Goal: Task Accomplishment & Management: Complete application form

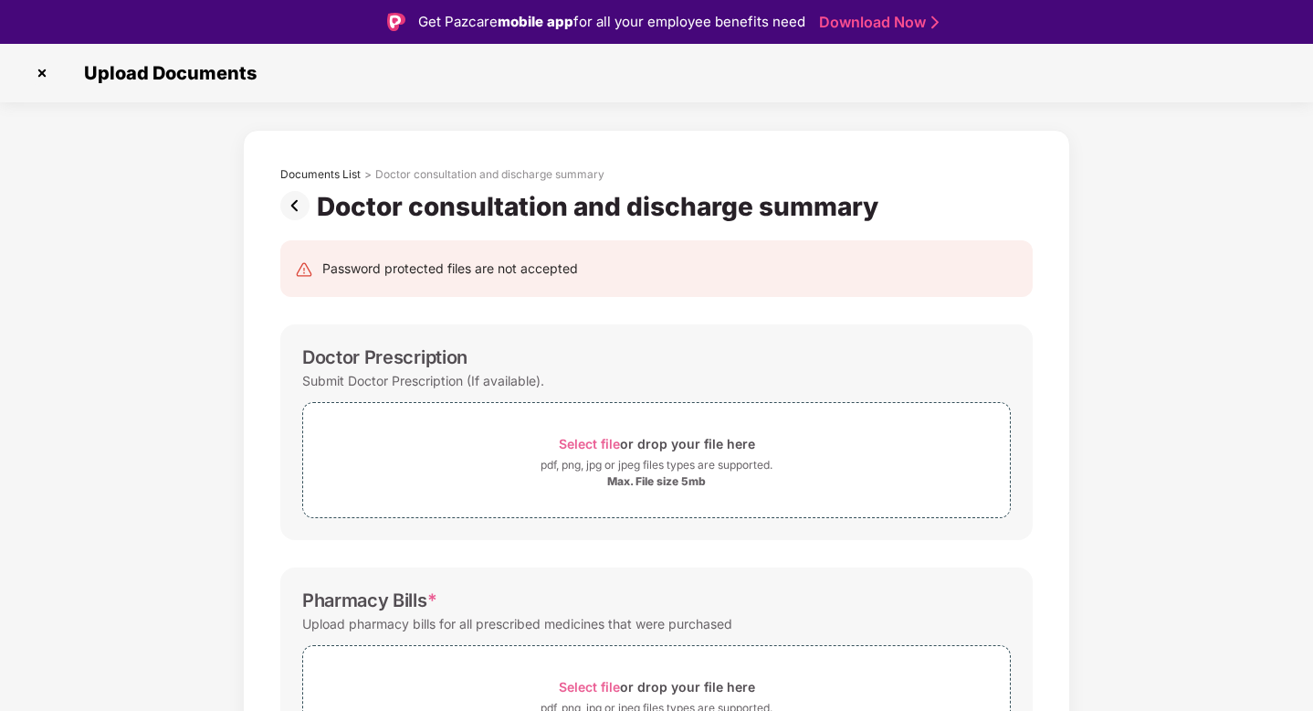
click at [39, 73] on img at bounding box center [41, 72] width 29 height 29
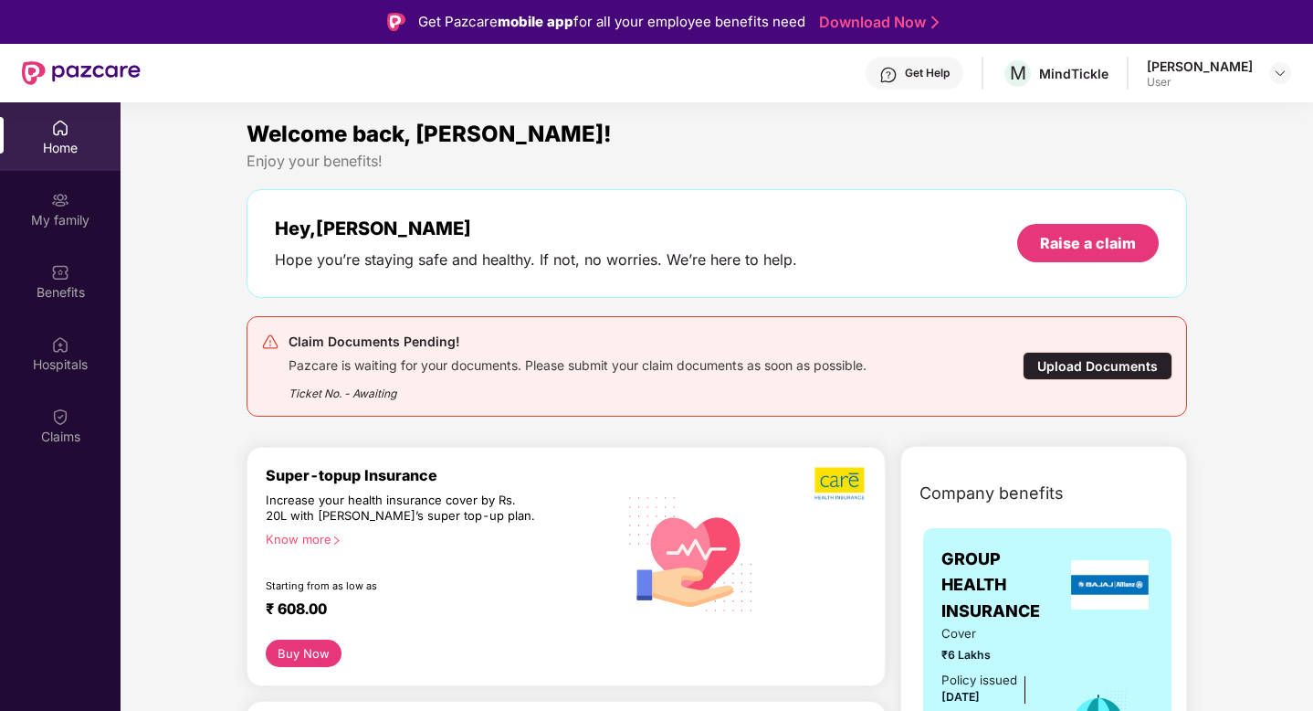
click at [1083, 370] on div "Upload Documents" at bounding box center [1098, 366] width 150 height 28
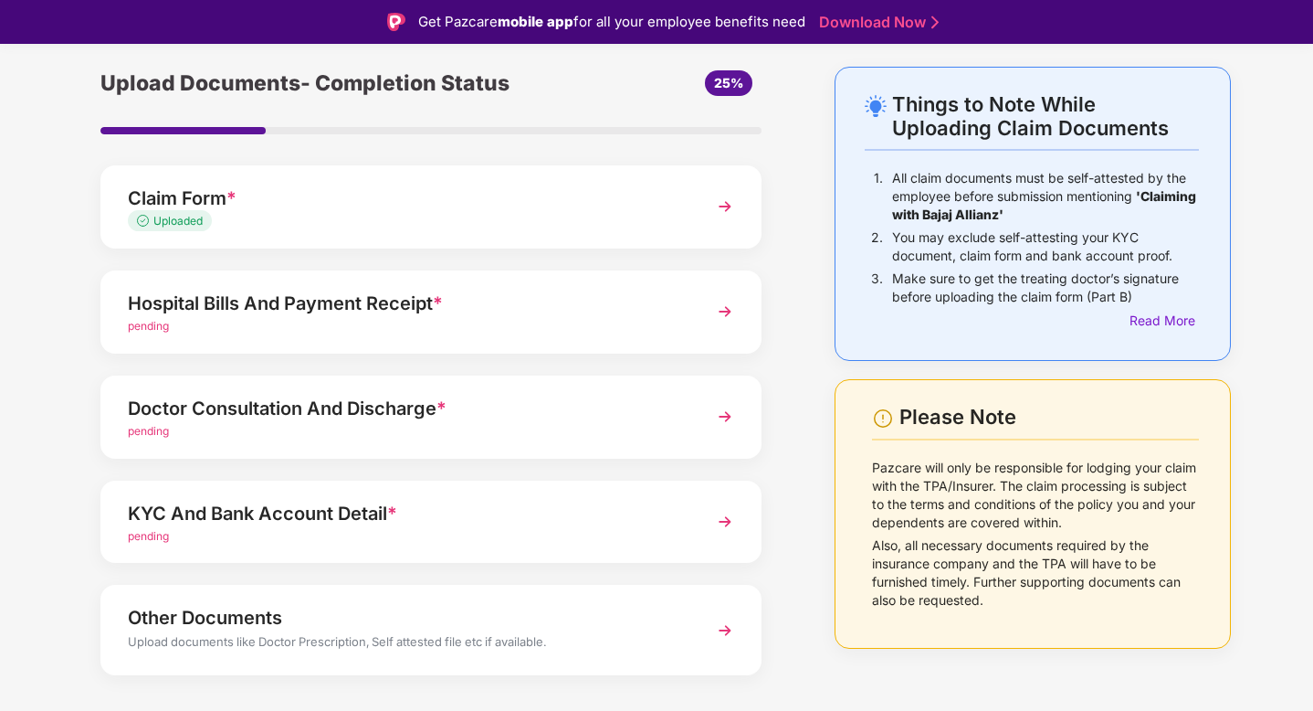
scroll to position [70, 0]
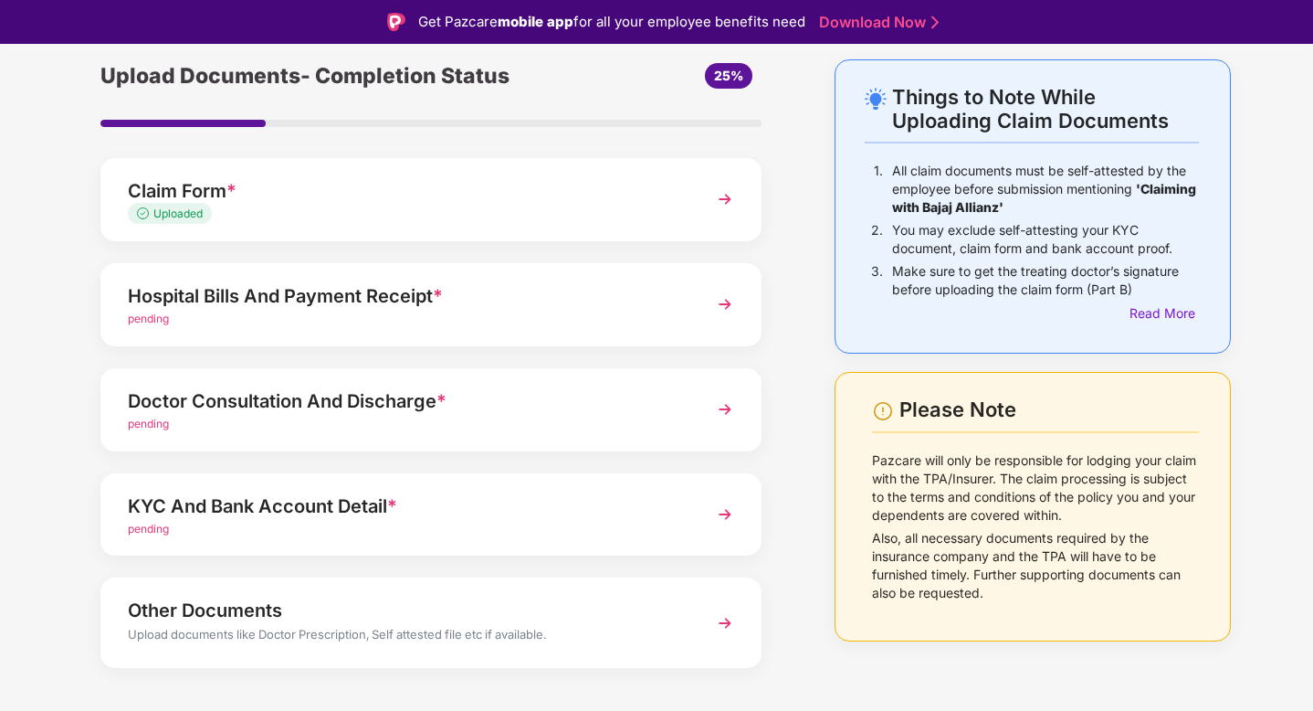
click at [722, 308] on img at bounding box center [725, 304] width 33 height 33
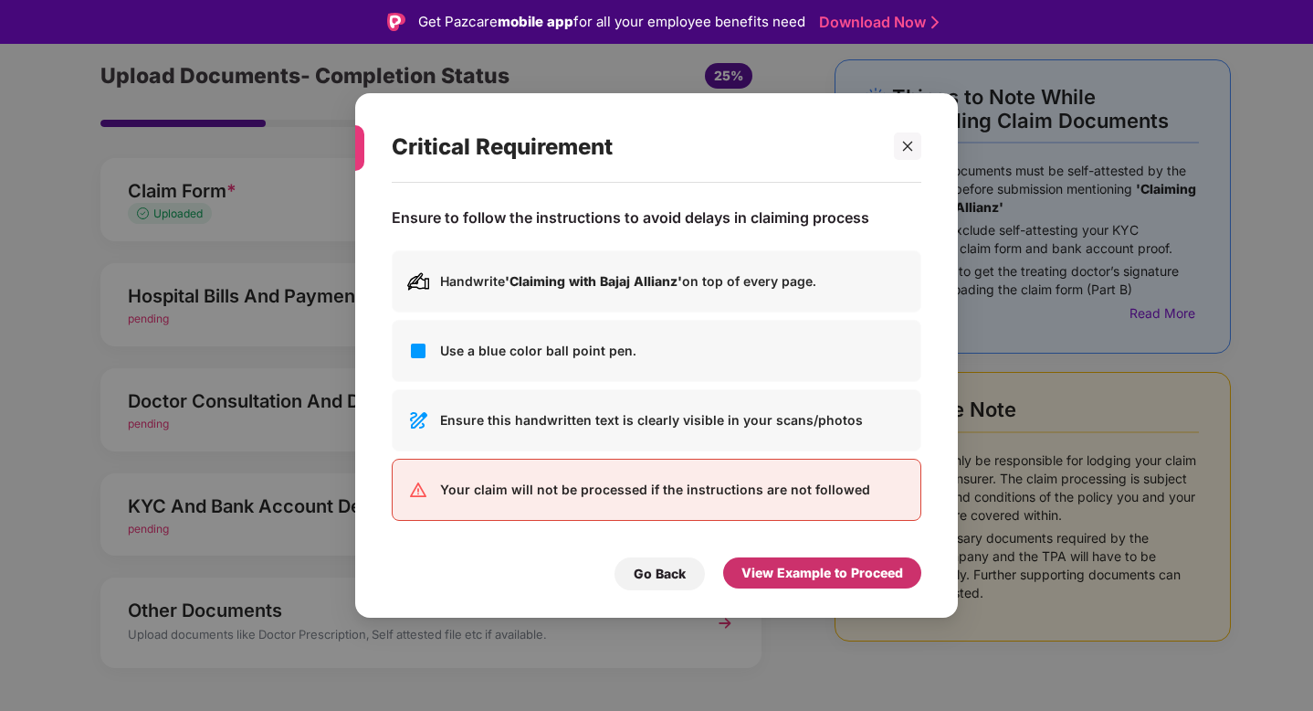
click at [822, 578] on div "View Example to Proceed" at bounding box center [823, 573] width 162 height 20
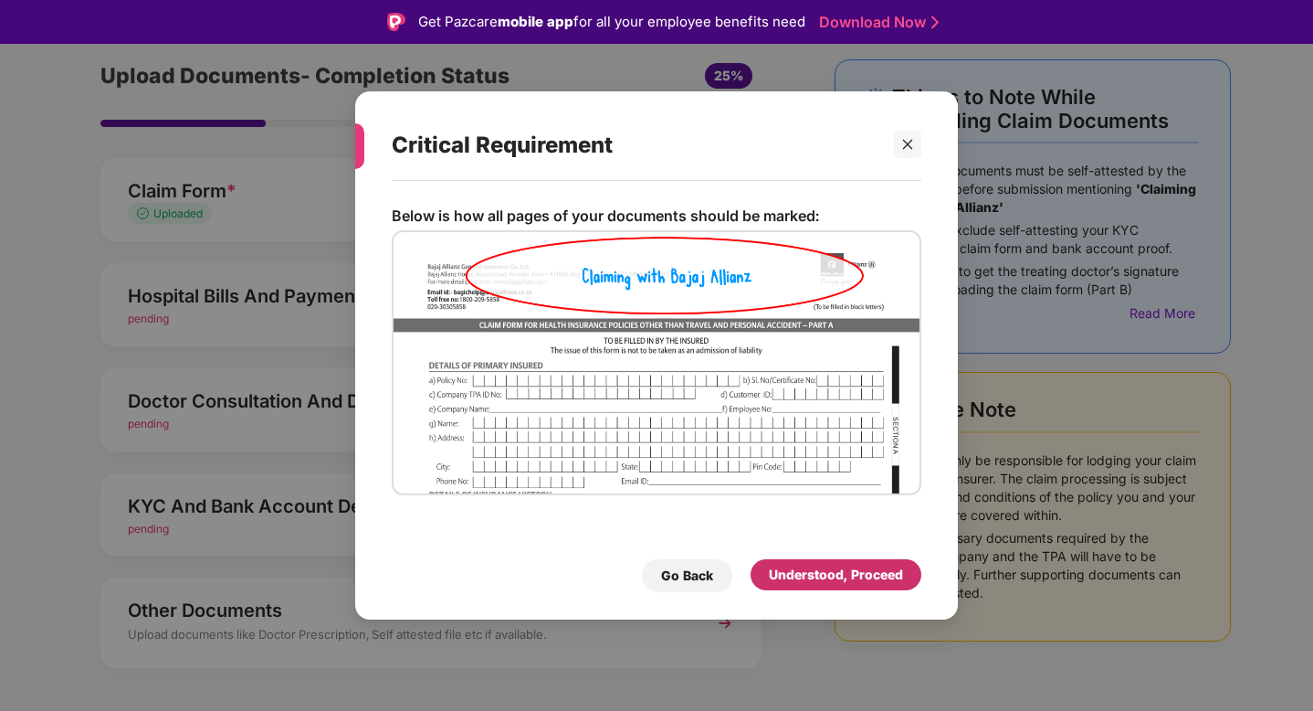
click at [822, 580] on div "Understood, Proceed" at bounding box center [836, 574] width 134 height 20
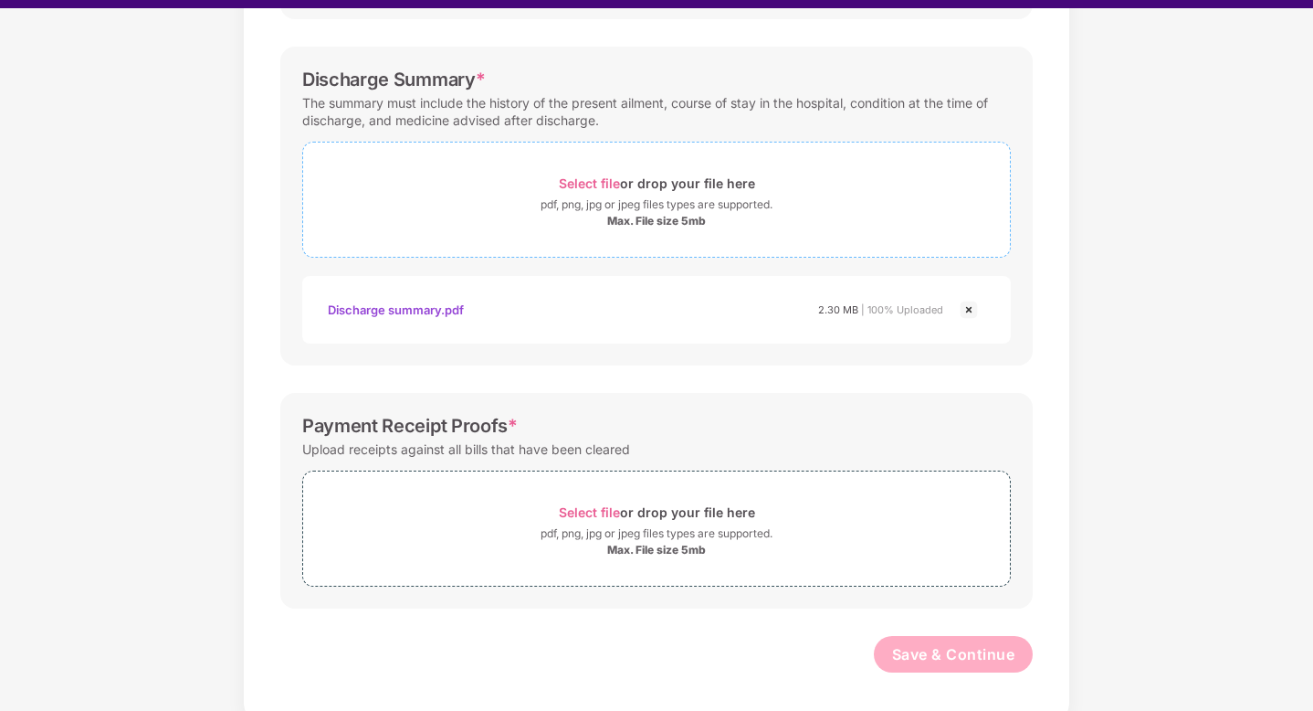
scroll to position [44, 0]
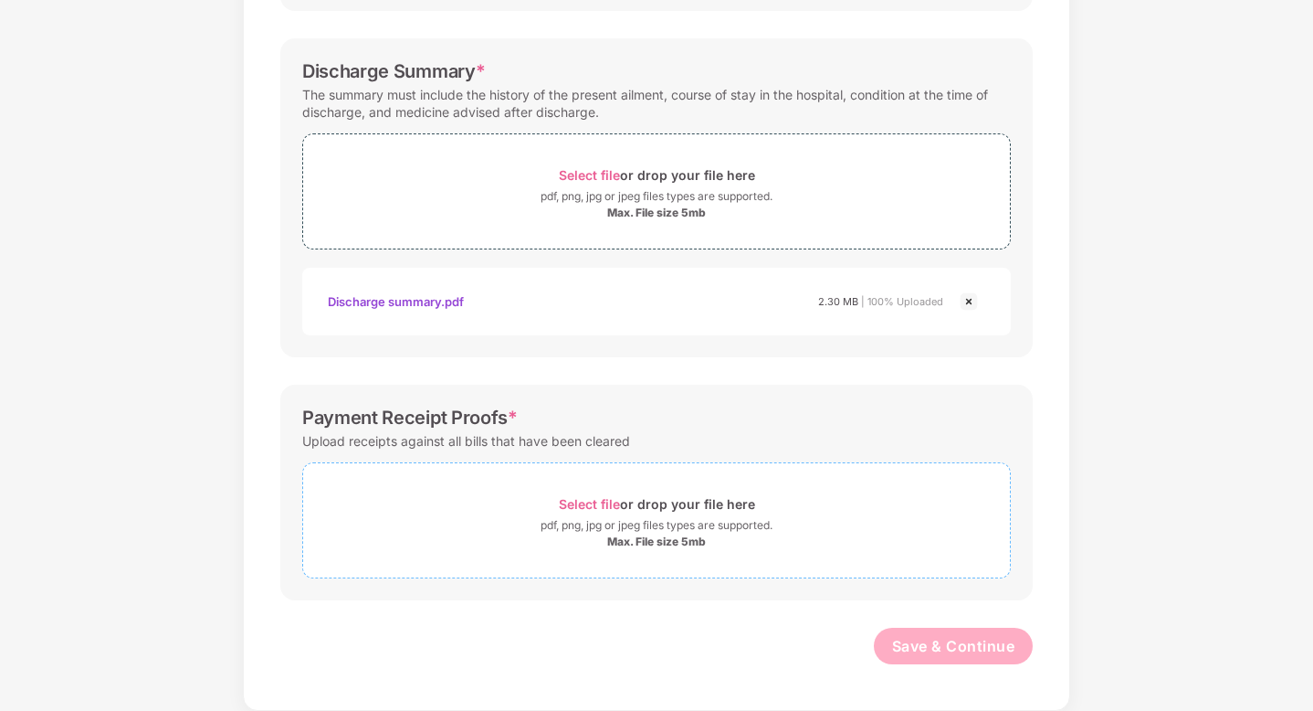
click at [642, 501] on div "Select file or drop your file here" at bounding box center [657, 503] width 196 height 25
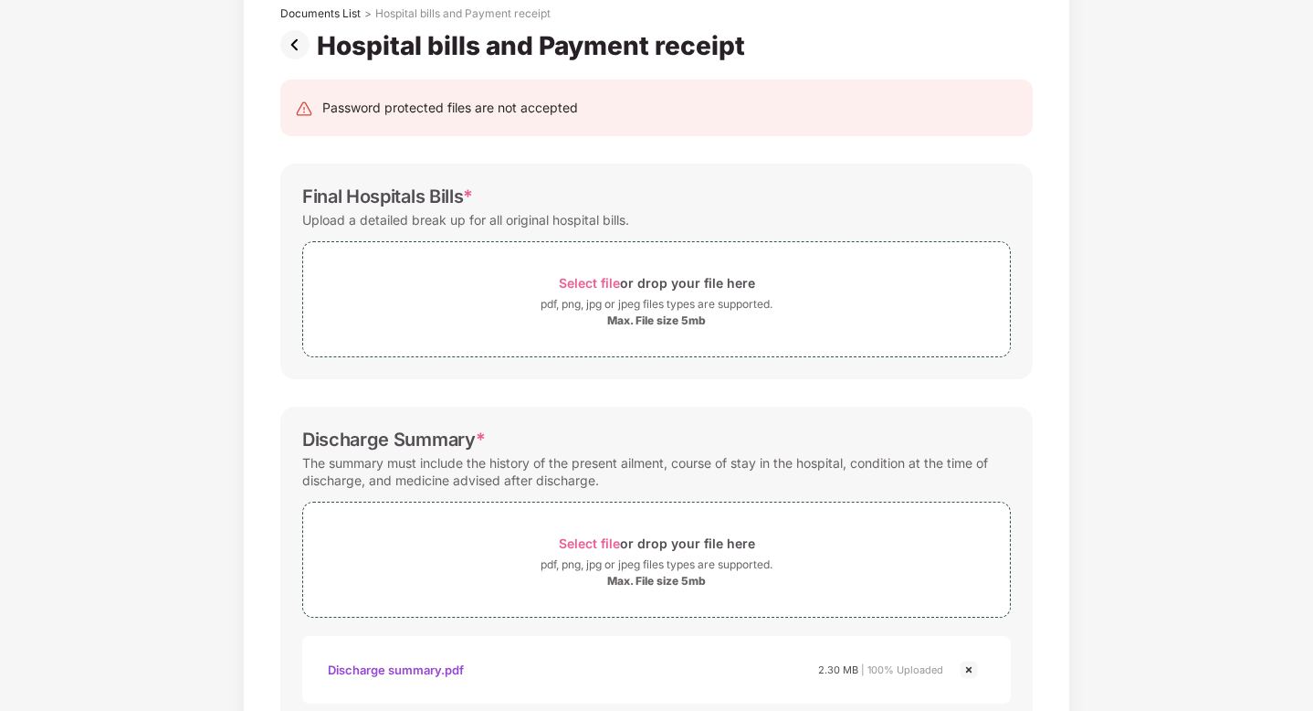
scroll to position [0, 0]
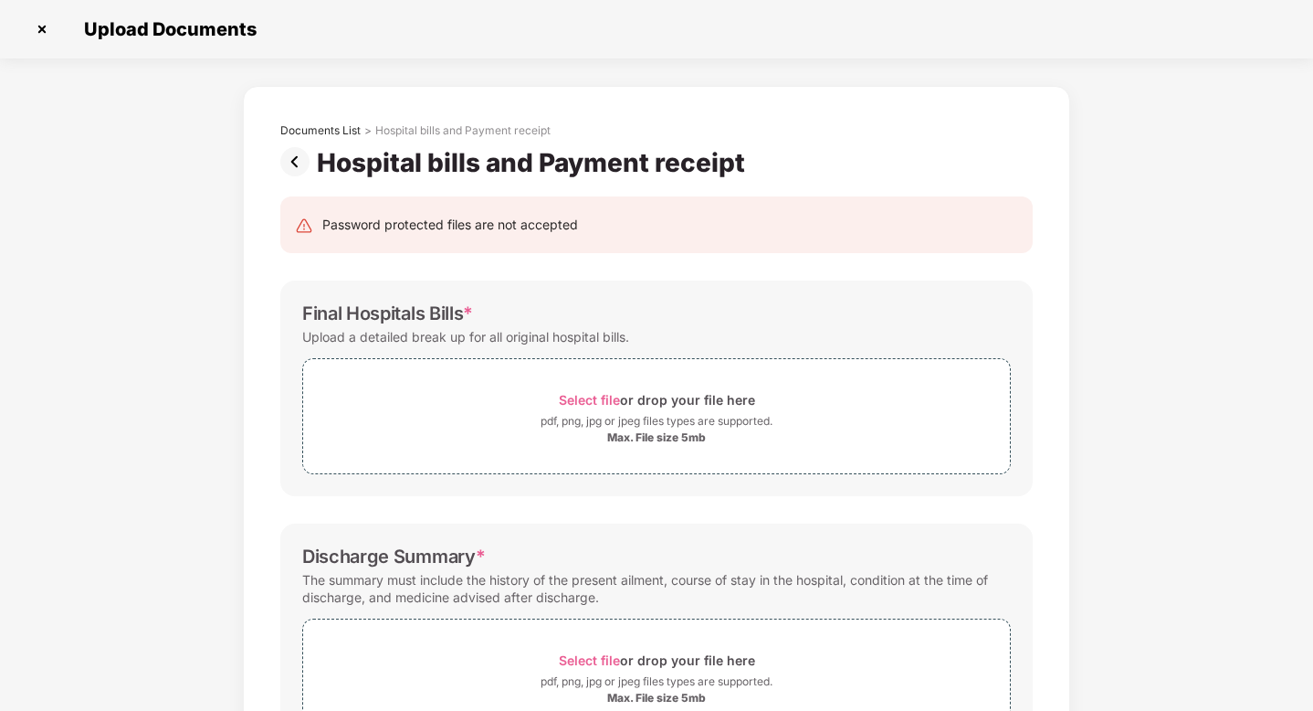
click at [291, 165] on img at bounding box center [298, 161] width 37 height 29
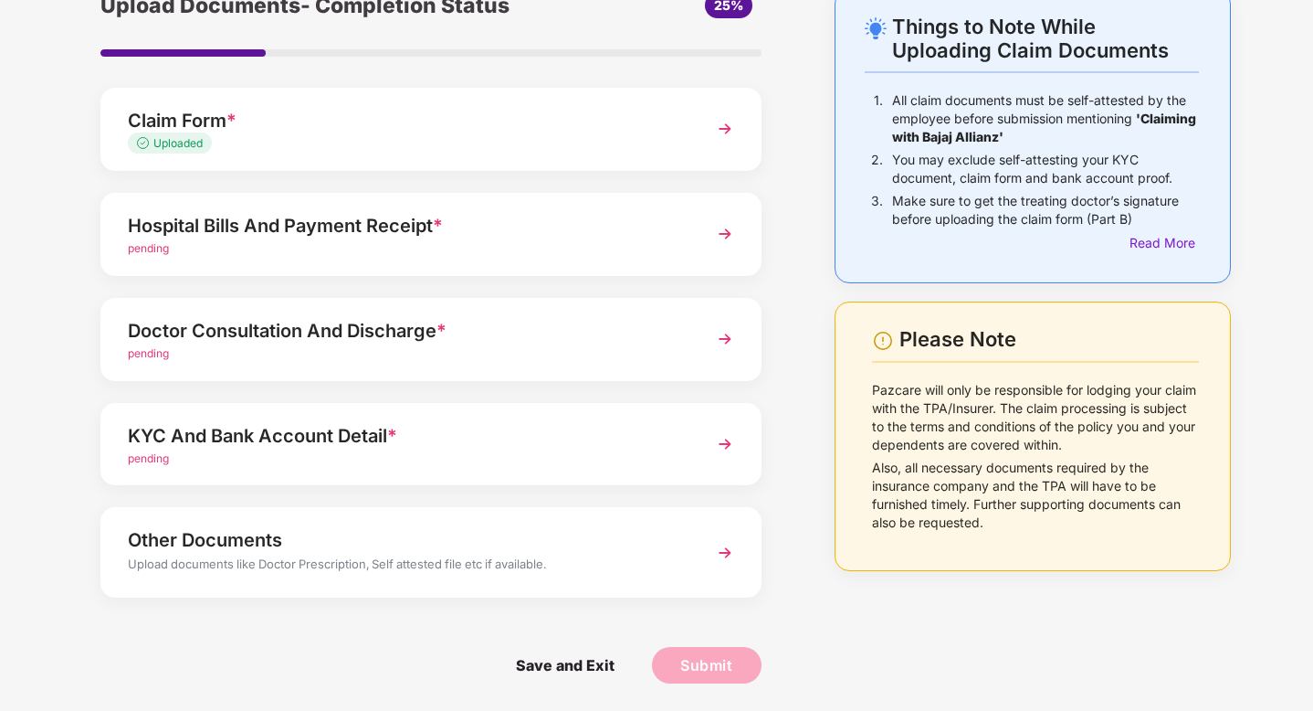
scroll to position [59, 0]
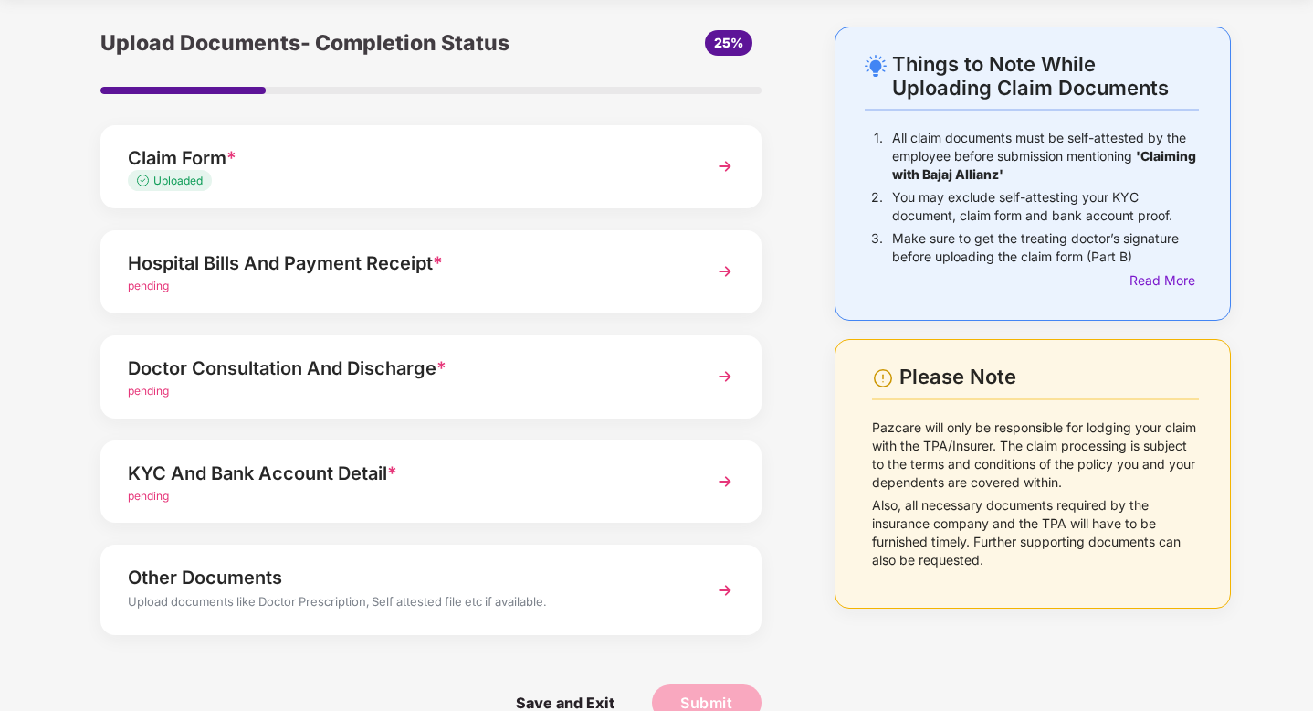
click at [724, 272] on img at bounding box center [725, 271] width 33 height 33
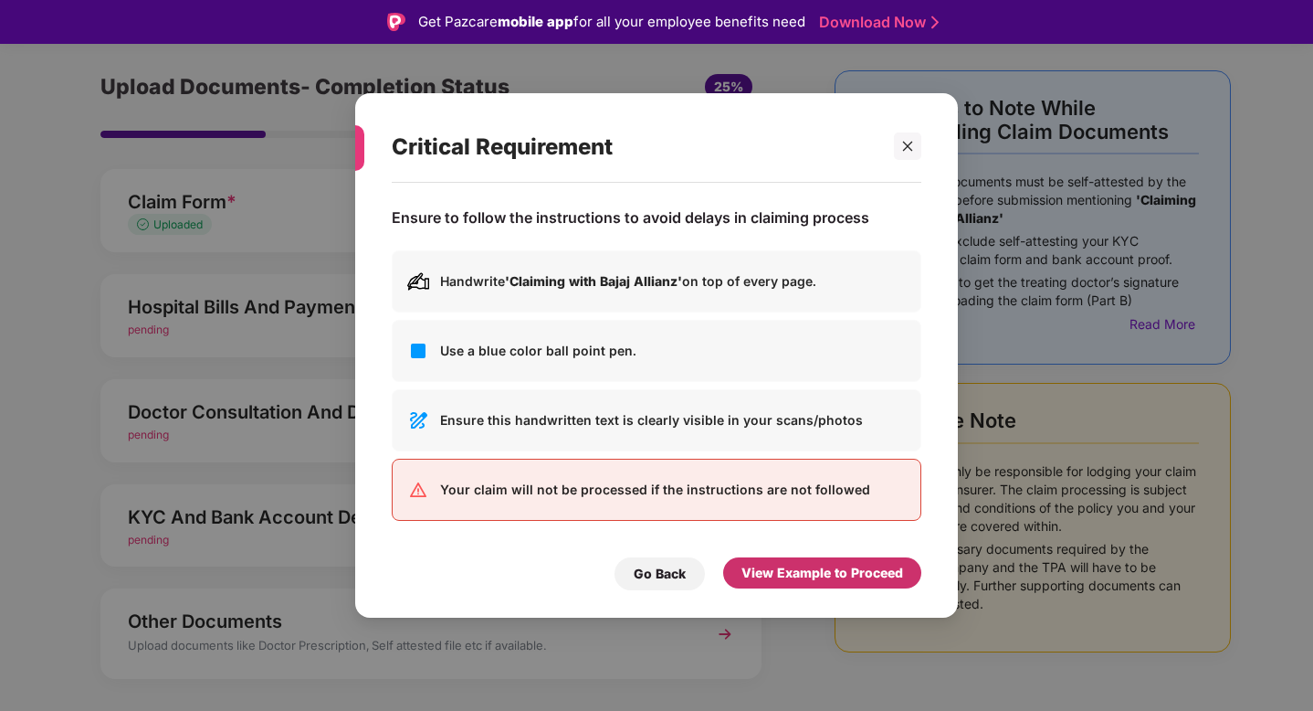
click at [794, 573] on div "View Example to Proceed" at bounding box center [823, 573] width 162 height 20
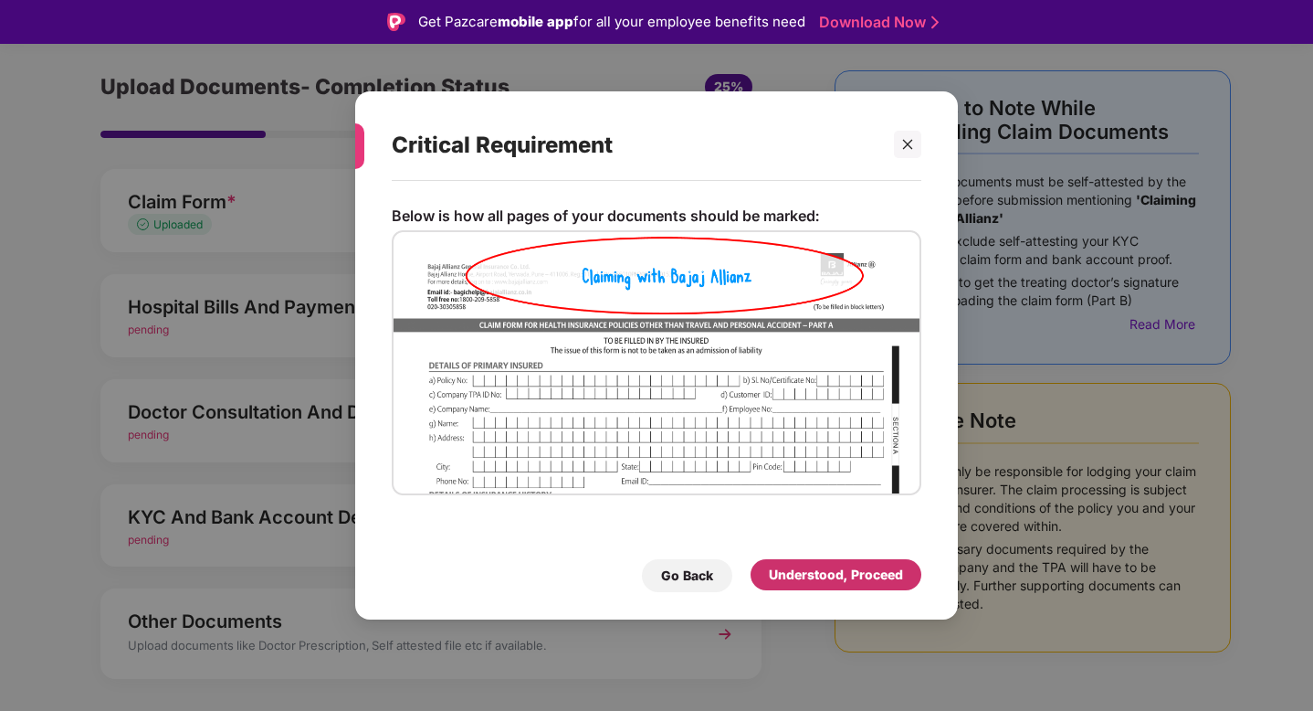
click at [843, 585] on div "Understood, Proceed" at bounding box center [836, 574] width 134 height 20
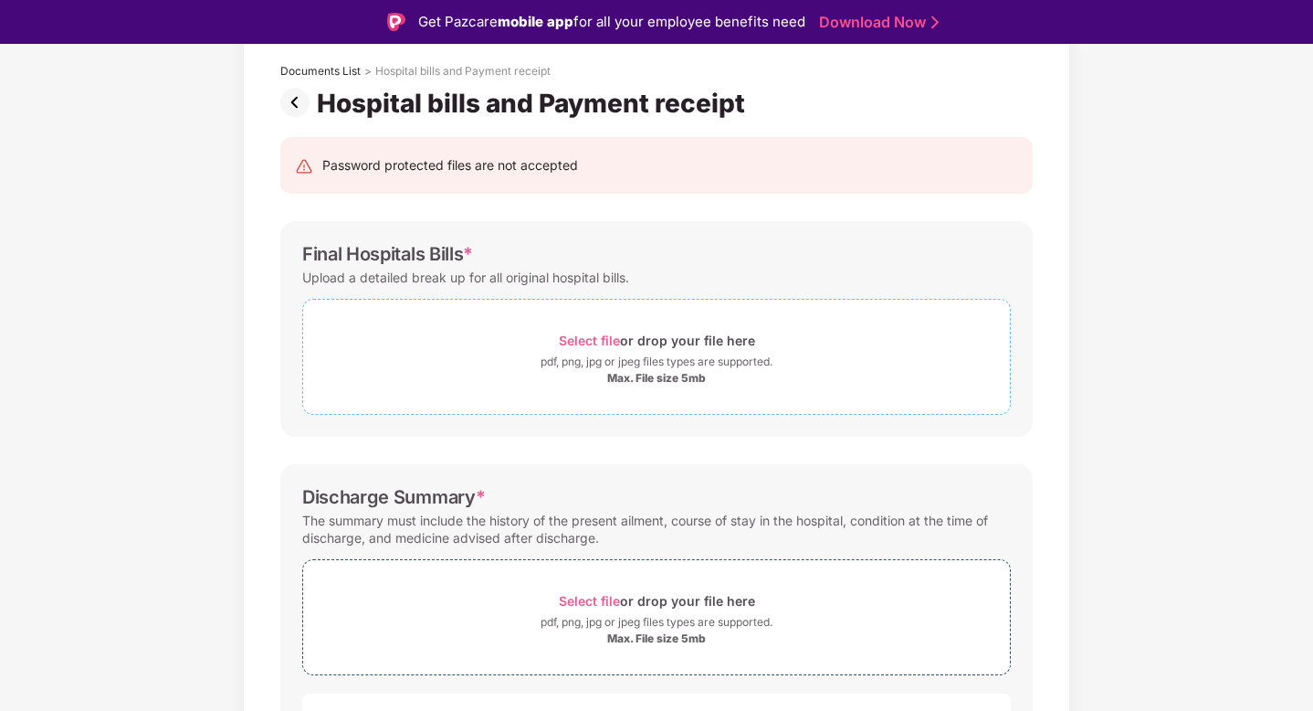
scroll to position [115, 0]
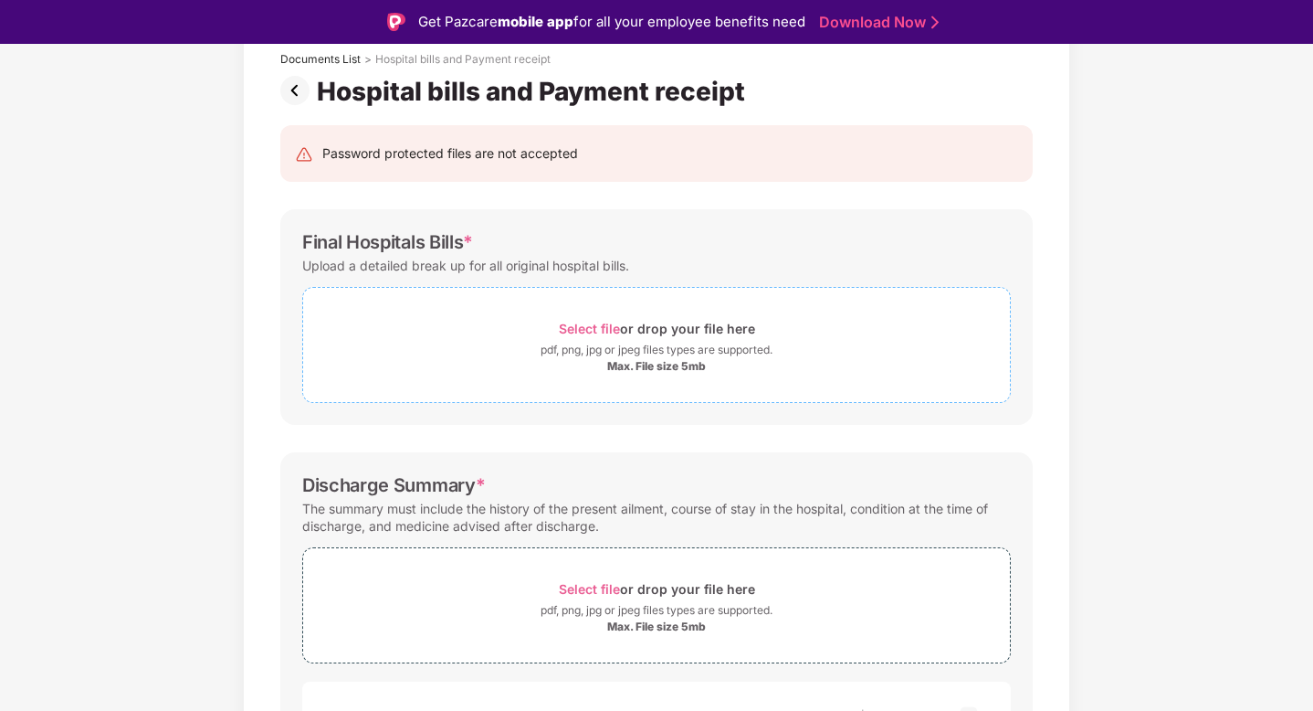
click at [636, 337] on div "Select file or drop your file here" at bounding box center [657, 328] width 196 height 25
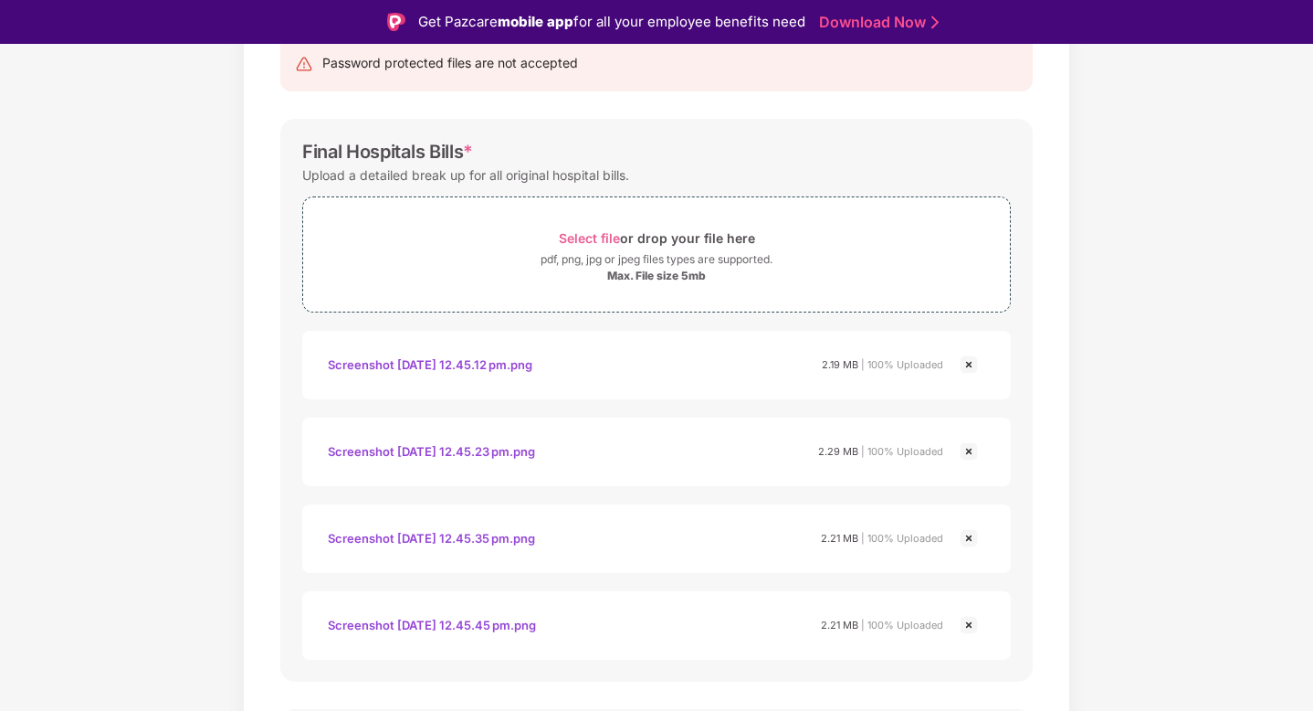
scroll to position [242, 0]
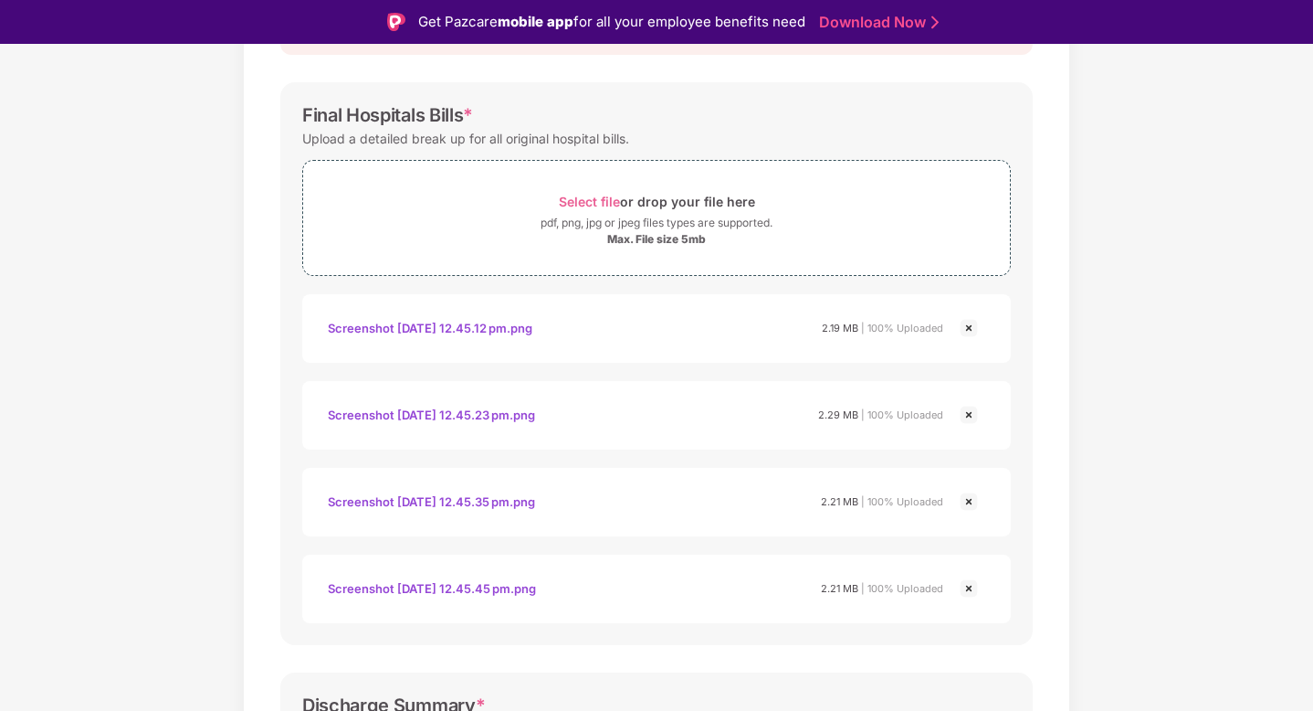
click at [502, 332] on div "Screenshot 2025-08-14 at 12.45.12 pm.png" at bounding box center [430, 327] width 205 height 31
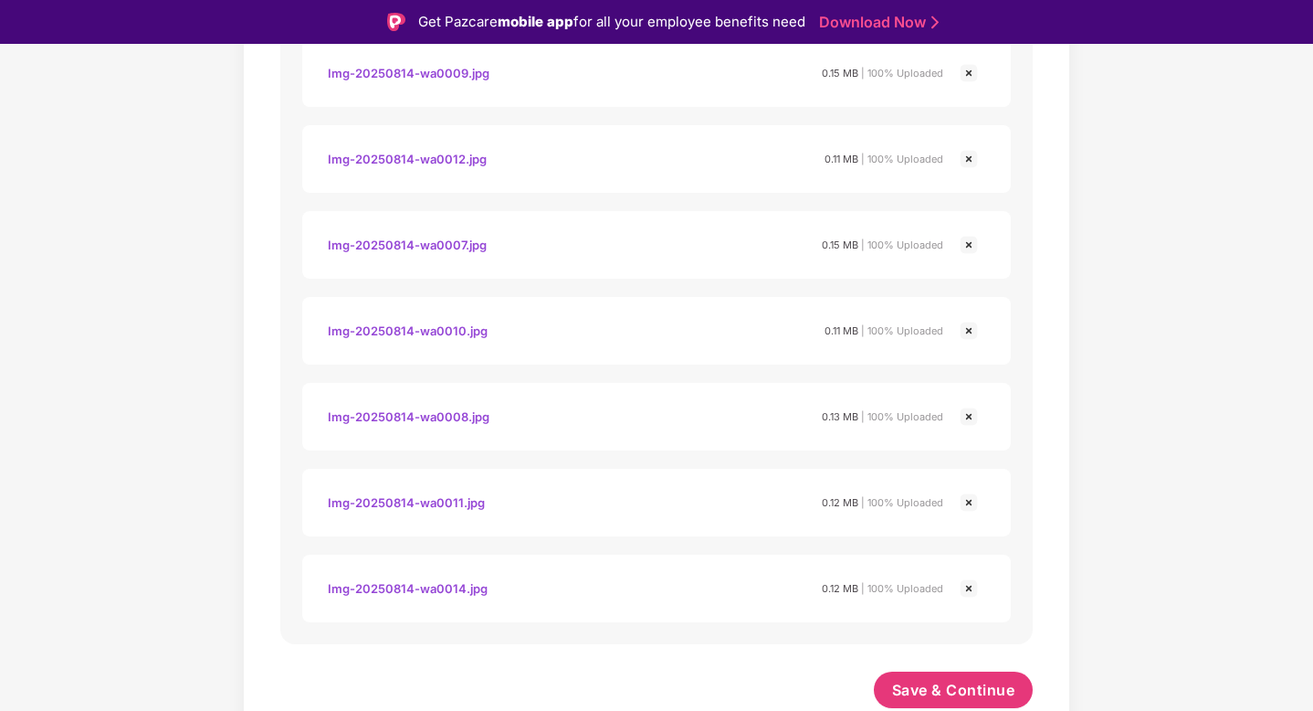
scroll to position [44, 0]
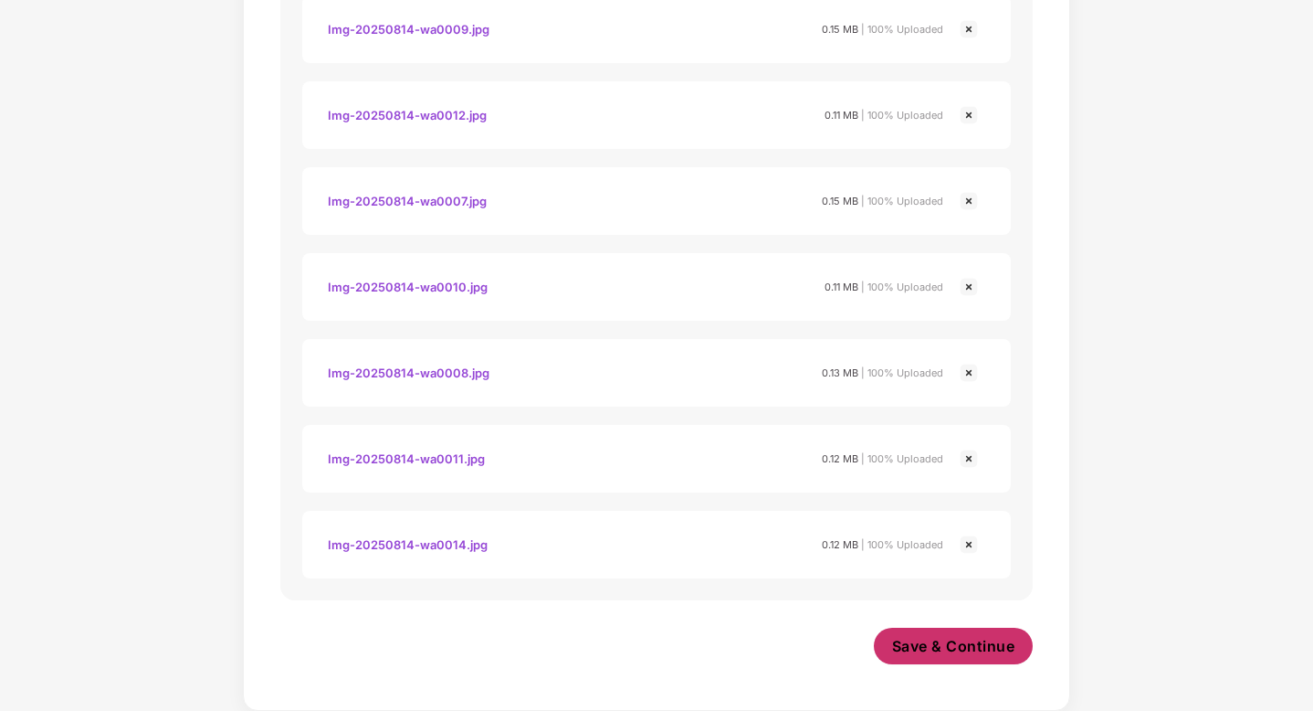
click at [955, 650] on span "Save & Continue" at bounding box center [953, 646] width 123 height 20
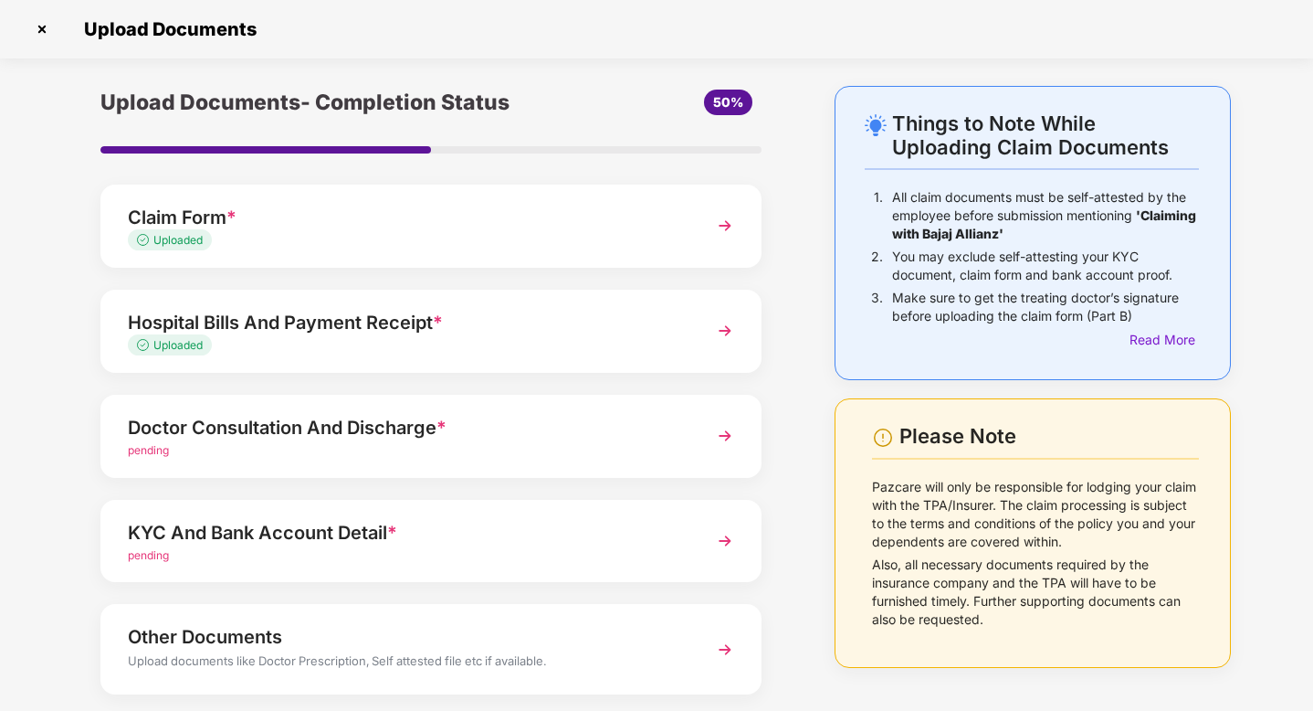
scroll to position [60, 0]
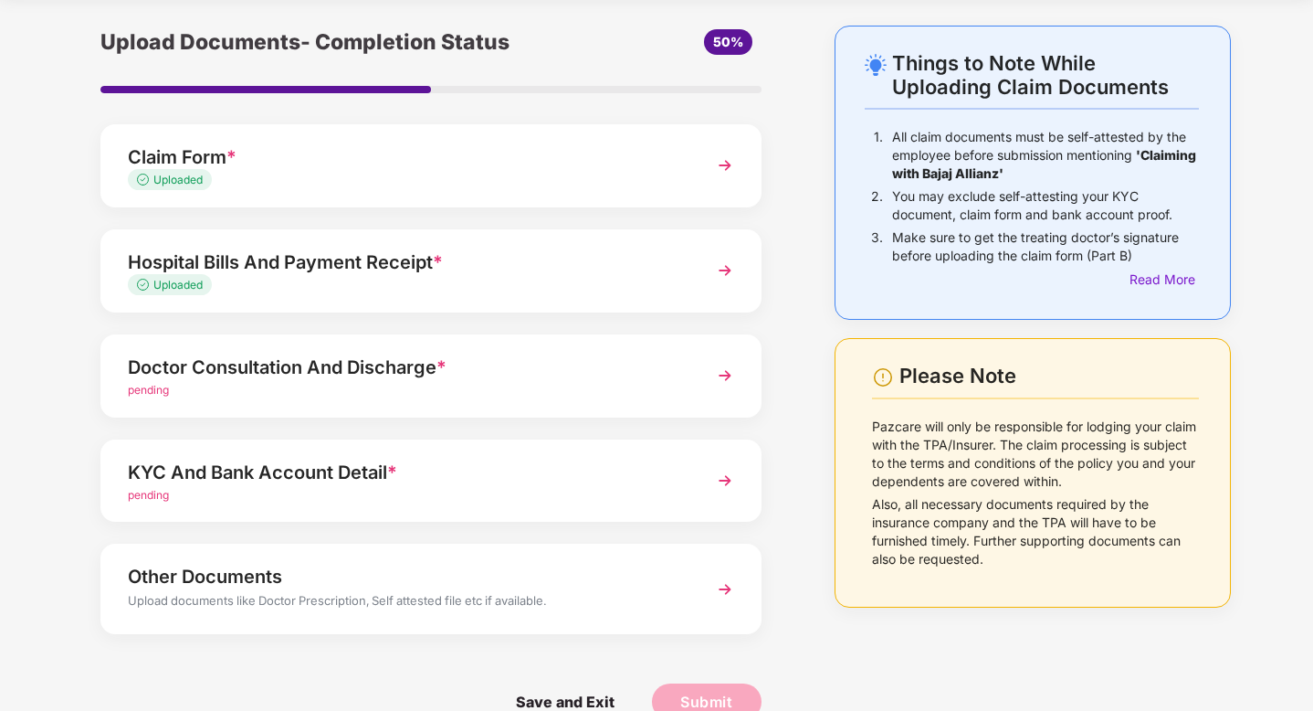
click at [723, 374] on img at bounding box center [725, 375] width 33 height 33
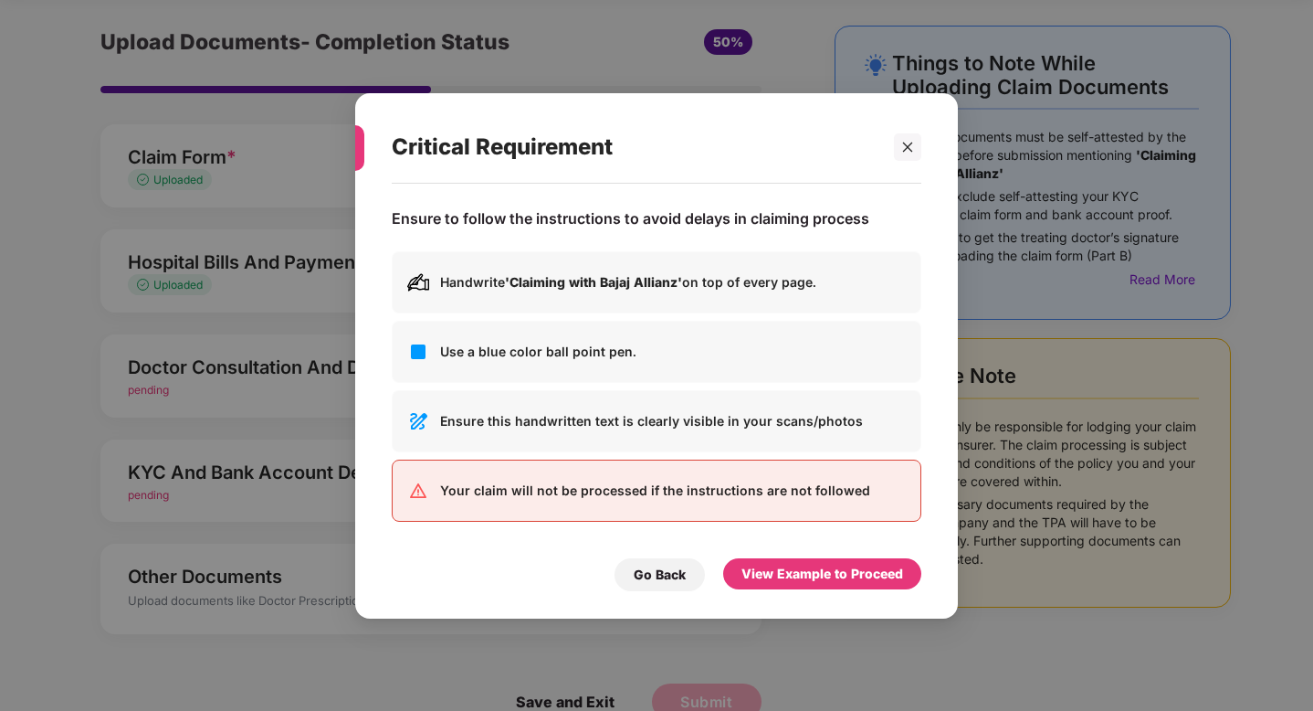
scroll to position [0, 0]
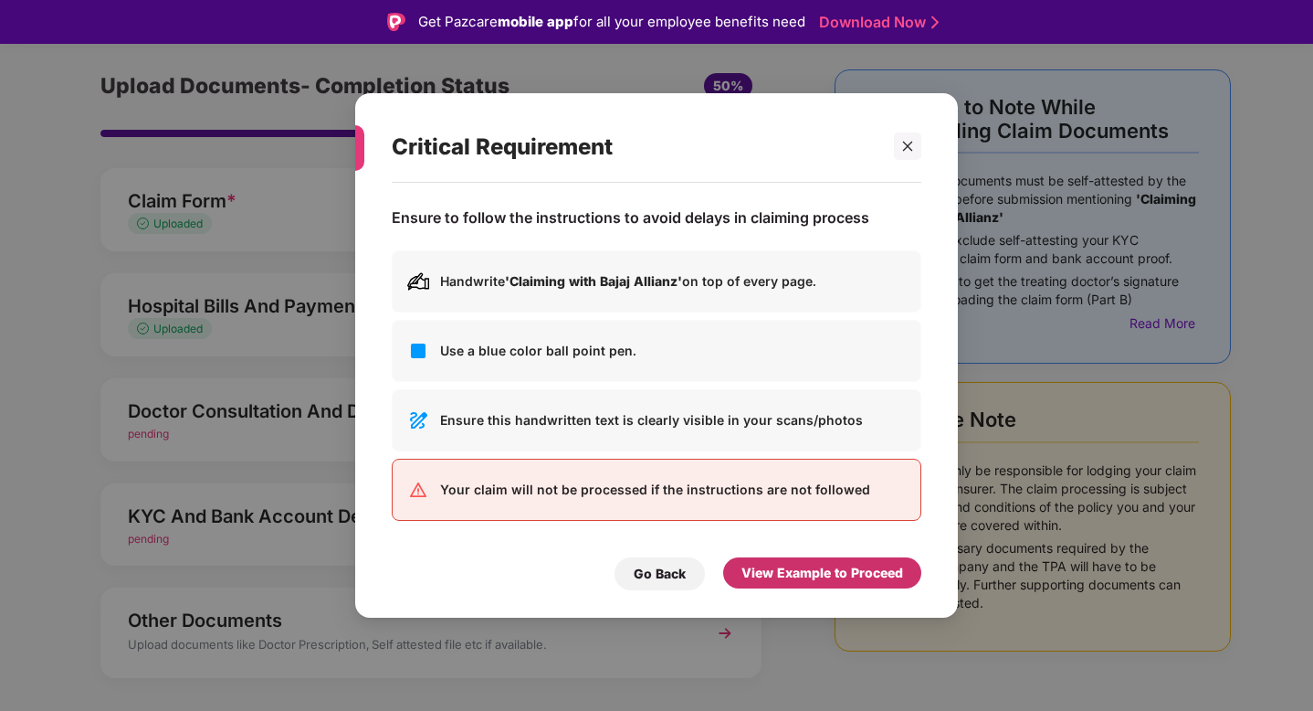
click at [832, 575] on div "View Example to Proceed" at bounding box center [823, 573] width 162 height 20
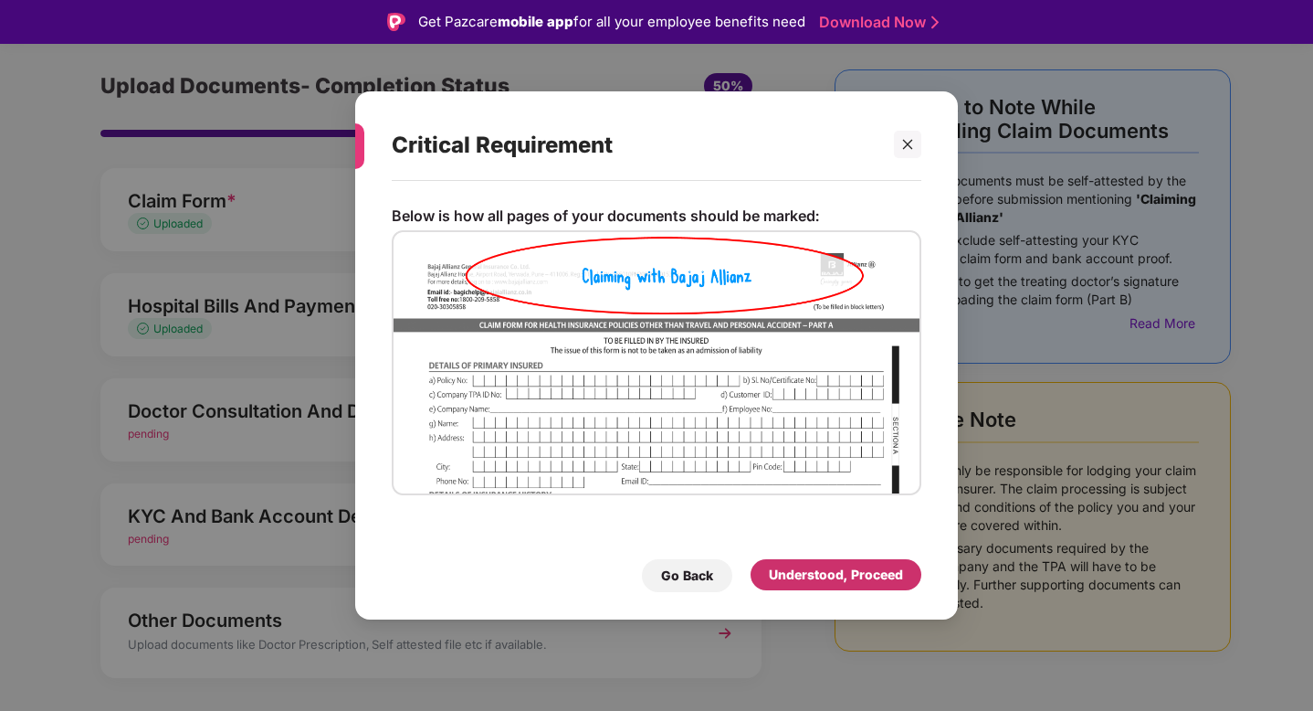
click at [832, 575] on div "Understood, Proceed" at bounding box center [836, 574] width 134 height 20
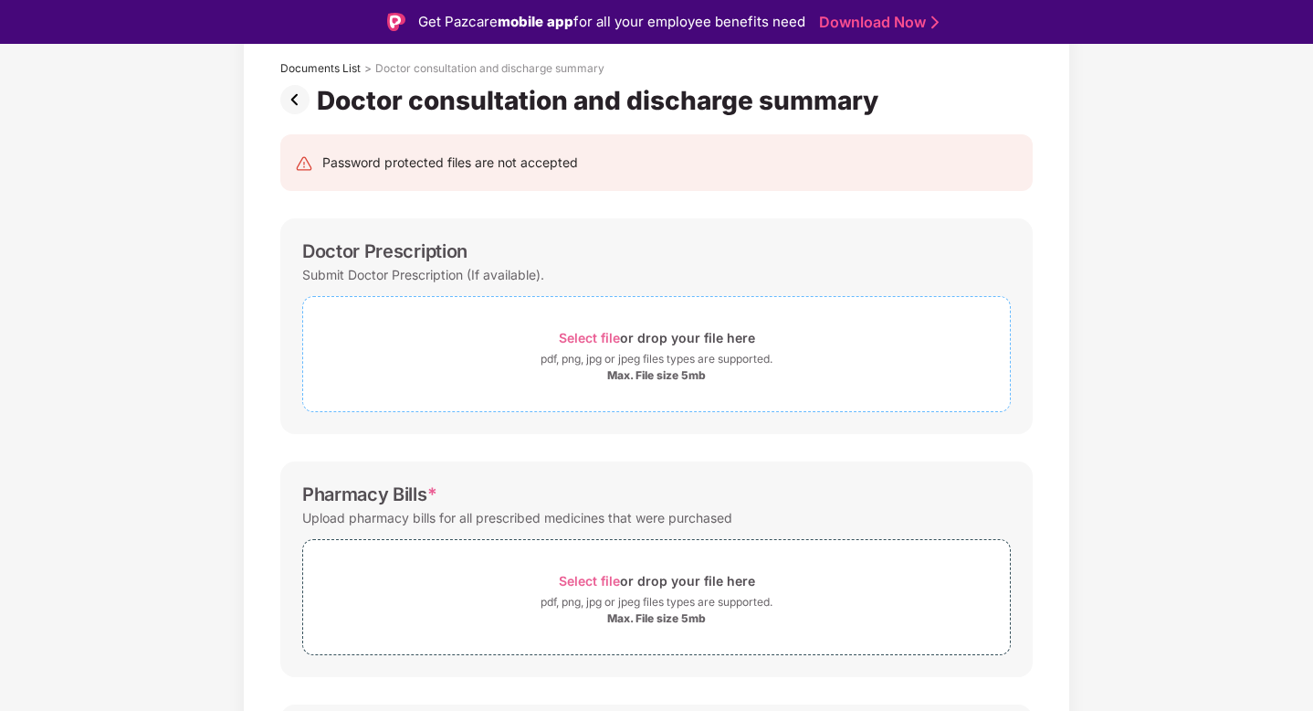
scroll to position [109, 0]
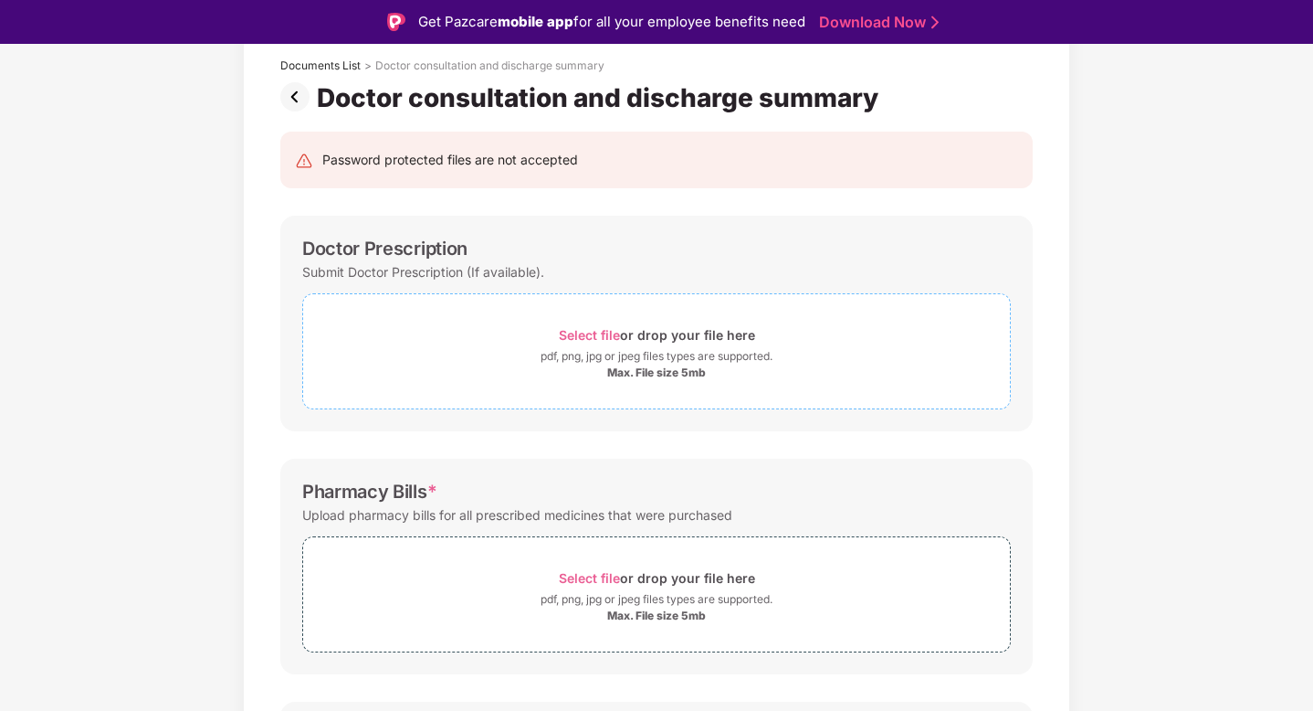
click at [627, 363] on div "pdf, png, jpg or jpeg files types are supported." at bounding box center [657, 356] width 232 height 18
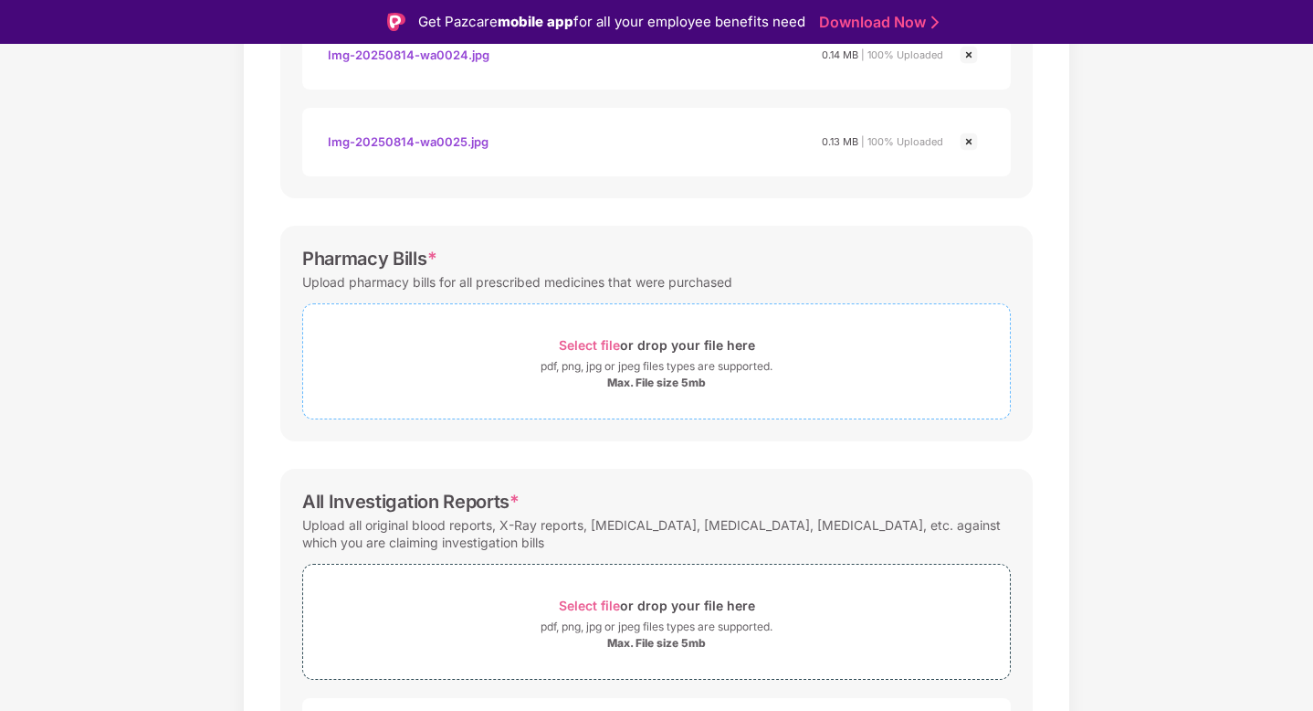
scroll to position [1209, 0]
click at [623, 385] on div "Max. File size 5mb" at bounding box center [656, 382] width 99 height 15
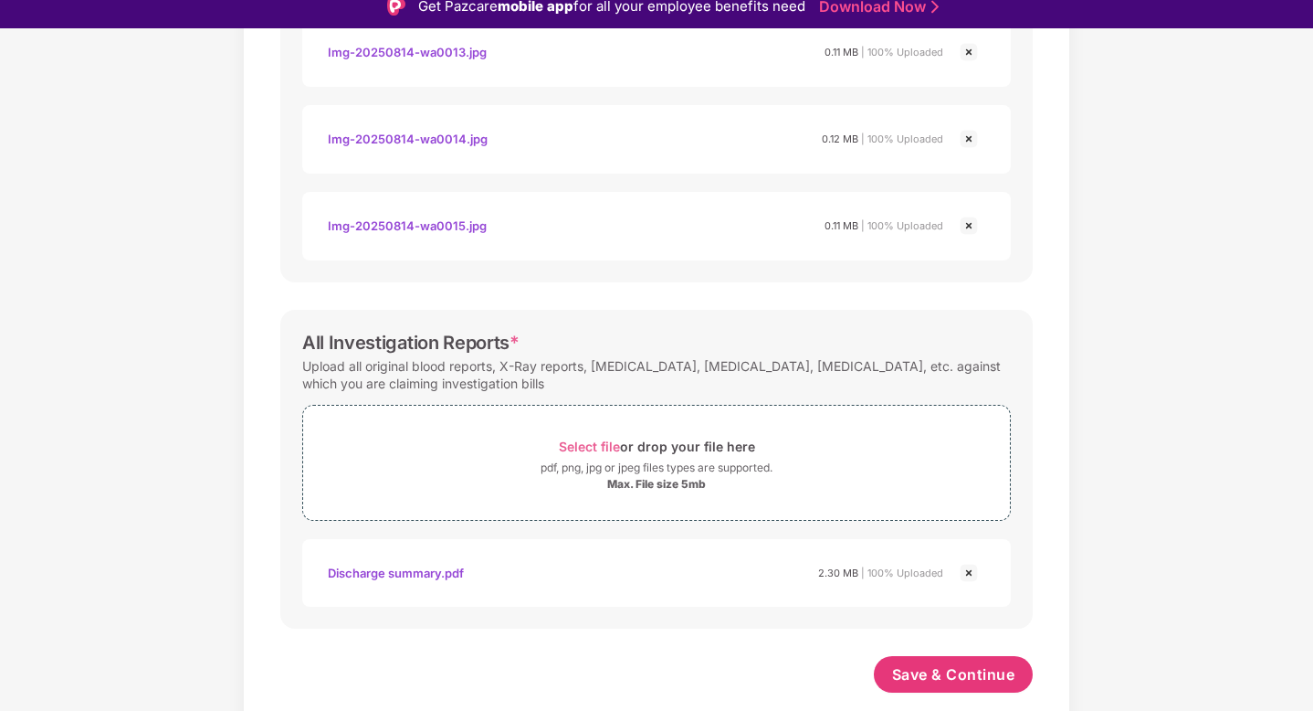
scroll to position [16, 0]
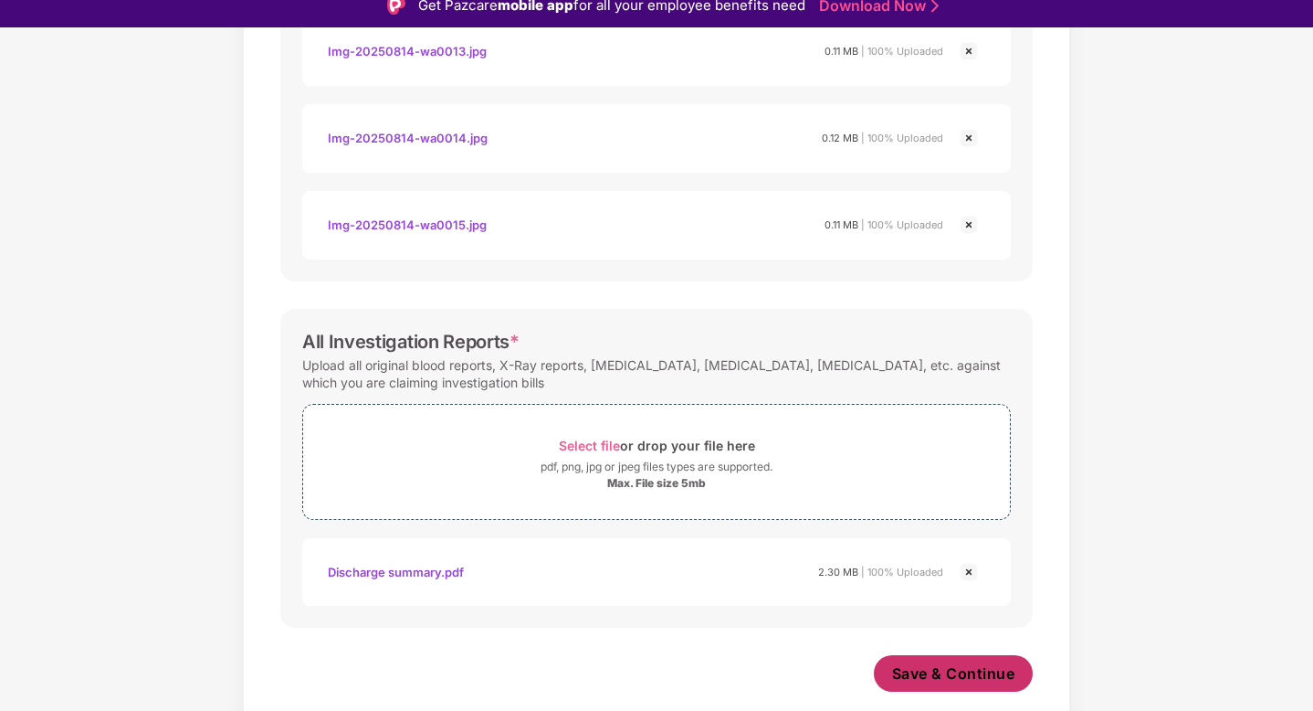
click at [925, 687] on button "Save & Continue" at bounding box center [954, 673] width 160 height 37
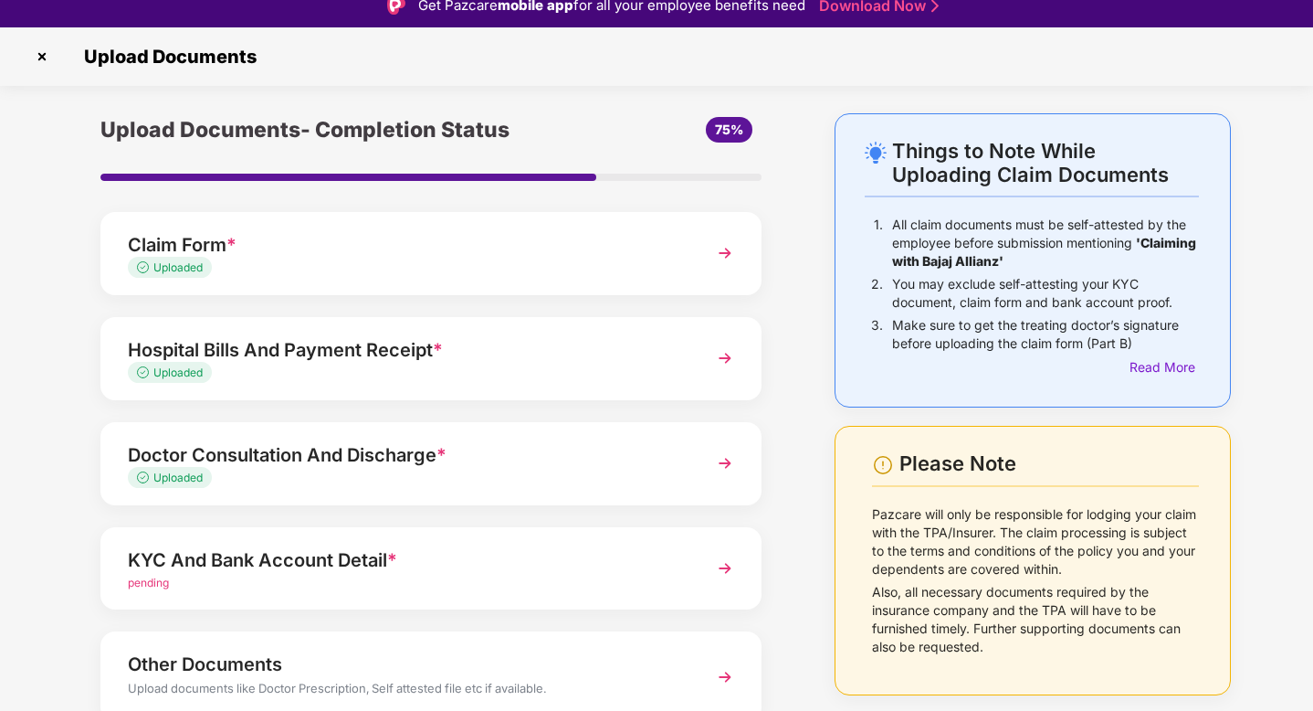
scroll to position [97, 0]
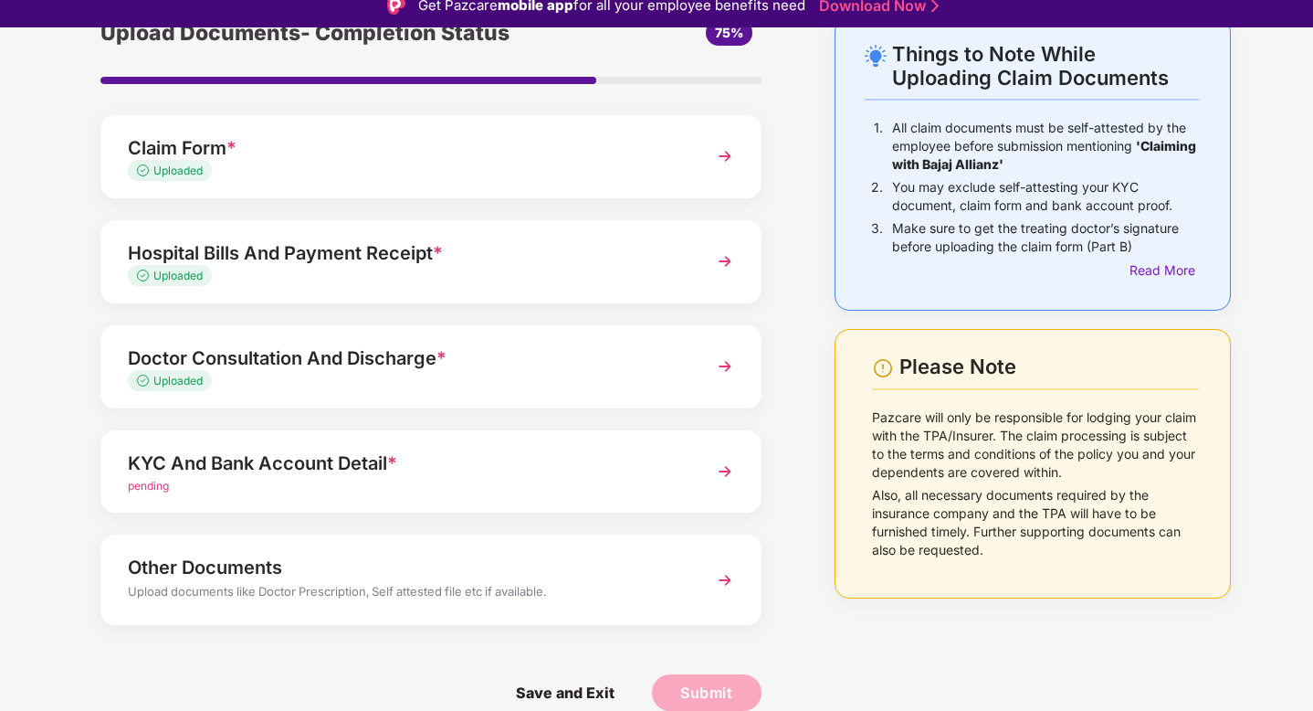
click at [721, 464] on img at bounding box center [725, 471] width 33 height 33
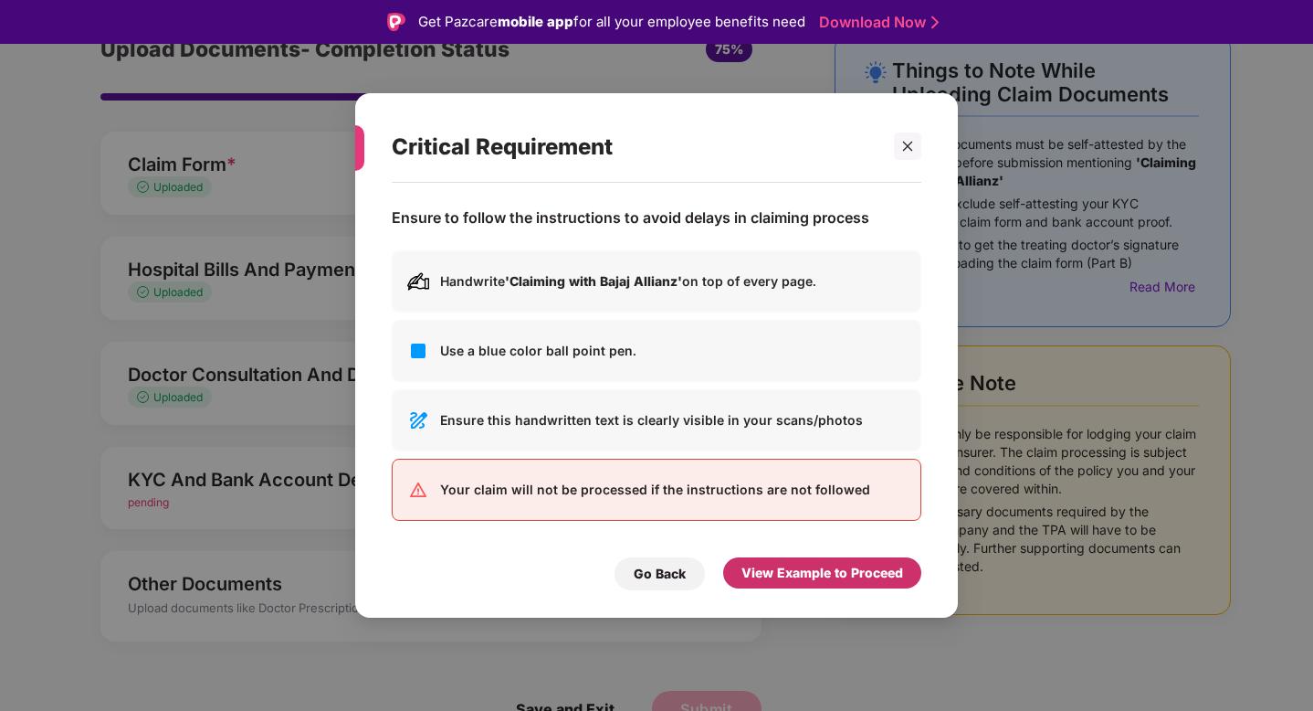
click at [796, 571] on div "View Example to Proceed" at bounding box center [823, 573] width 162 height 20
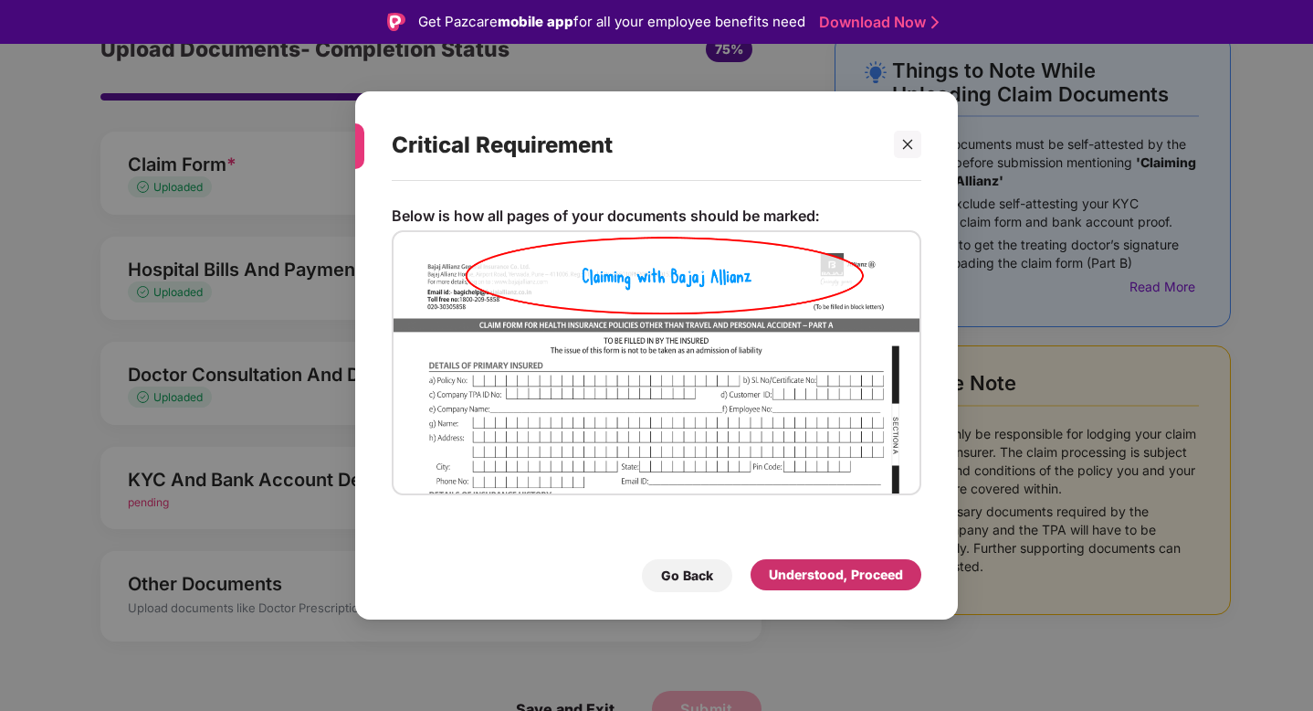
click at [849, 587] on div "Understood, Proceed" at bounding box center [836, 574] width 171 height 31
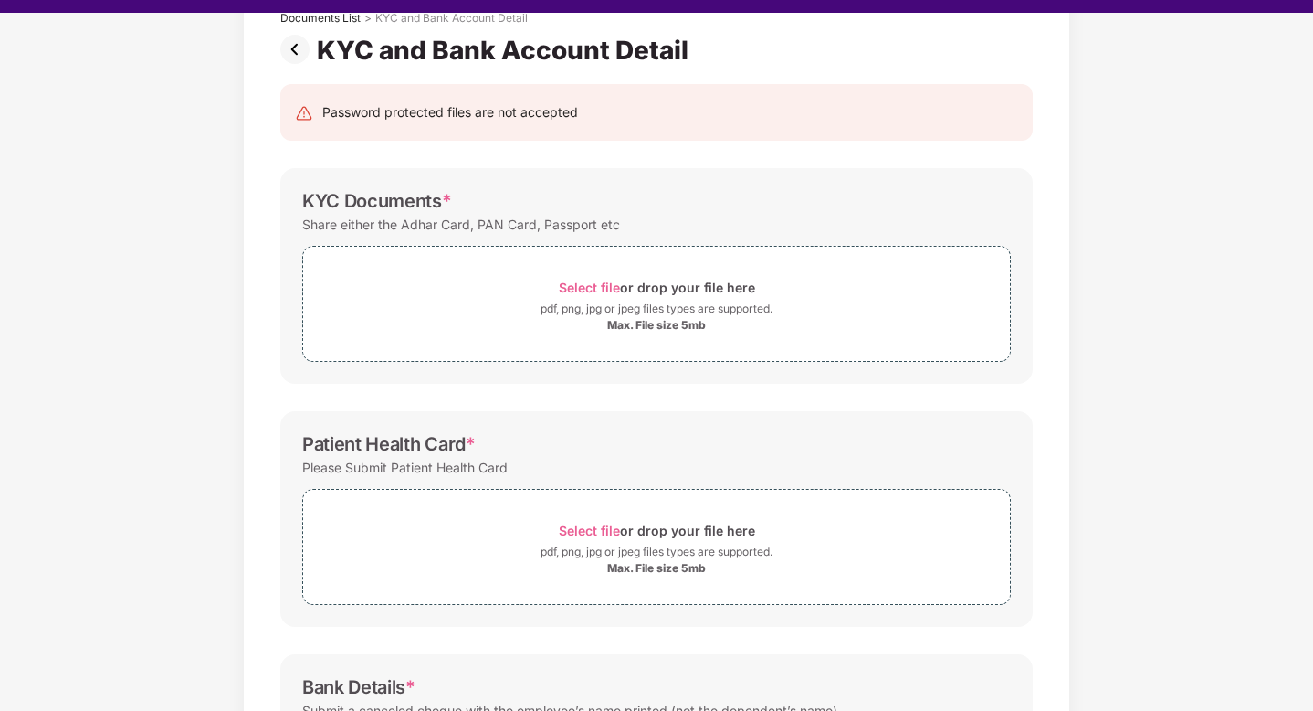
scroll to position [59, 0]
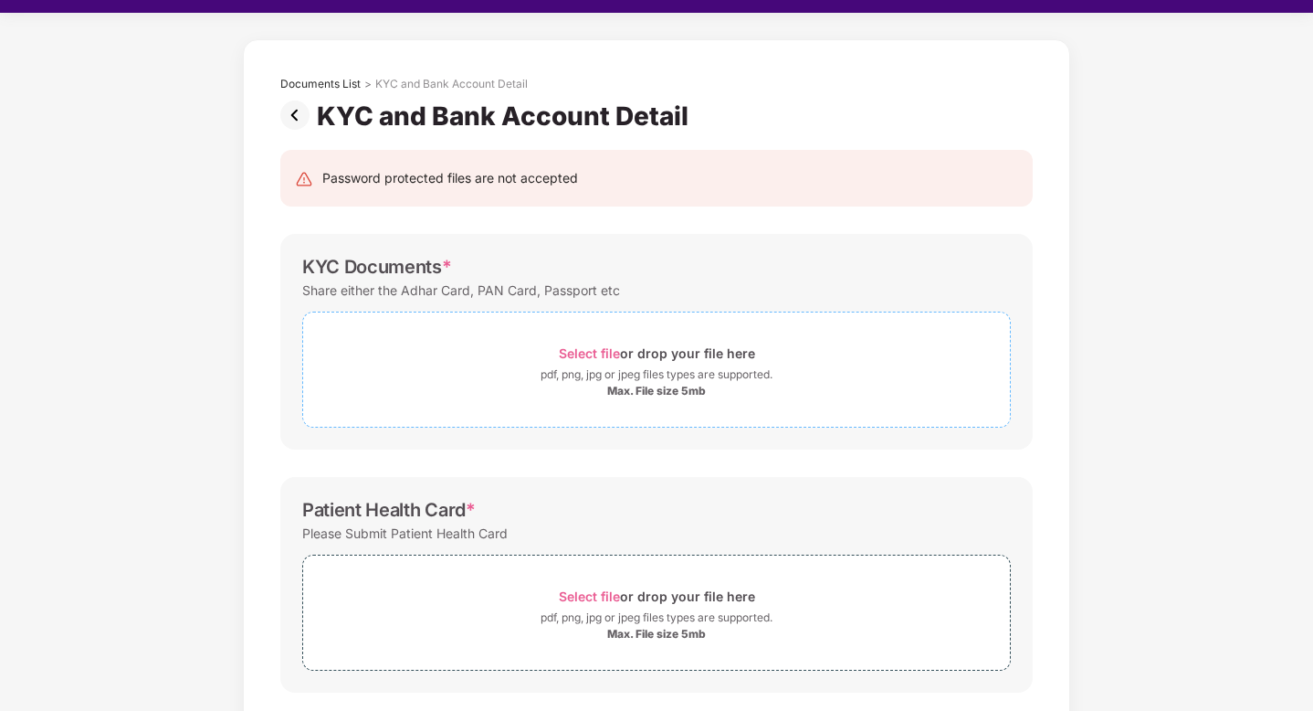
click at [609, 365] on div "pdf, png, jpg or jpeg files types are supported." at bounding box center [657, 374] width 232 height 18
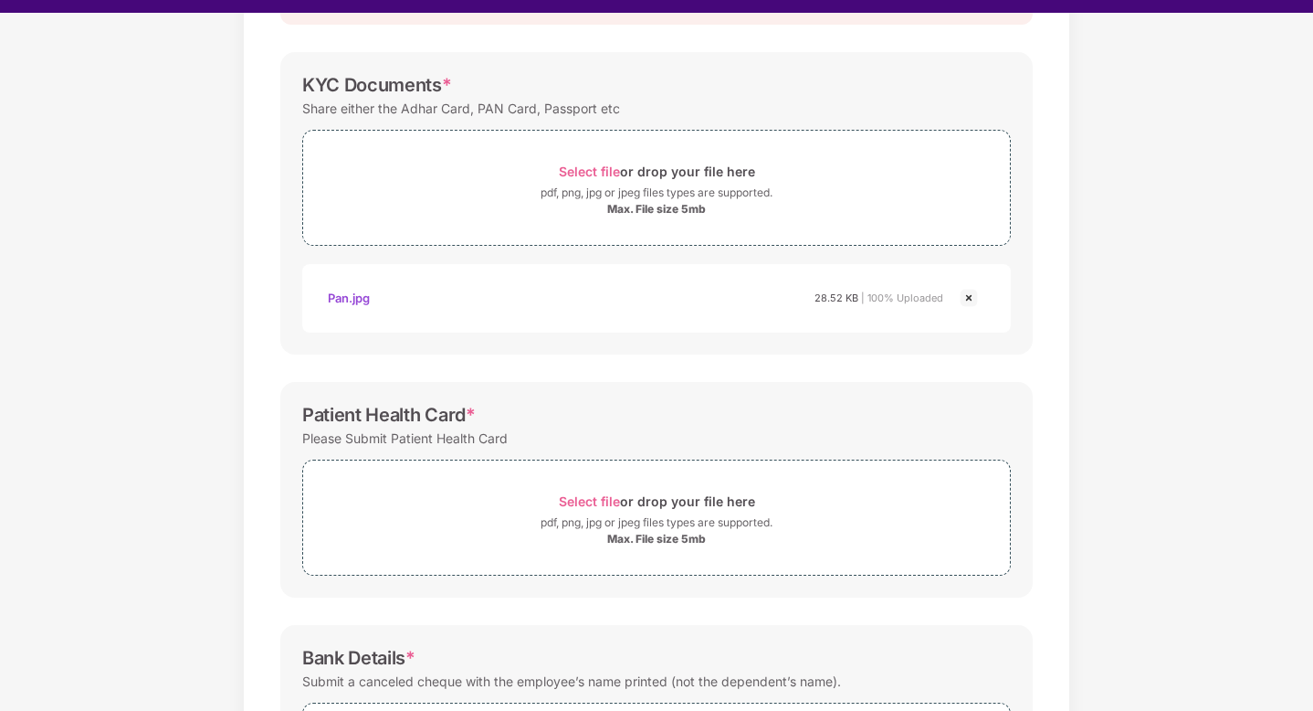
scroll to position [279, 0]
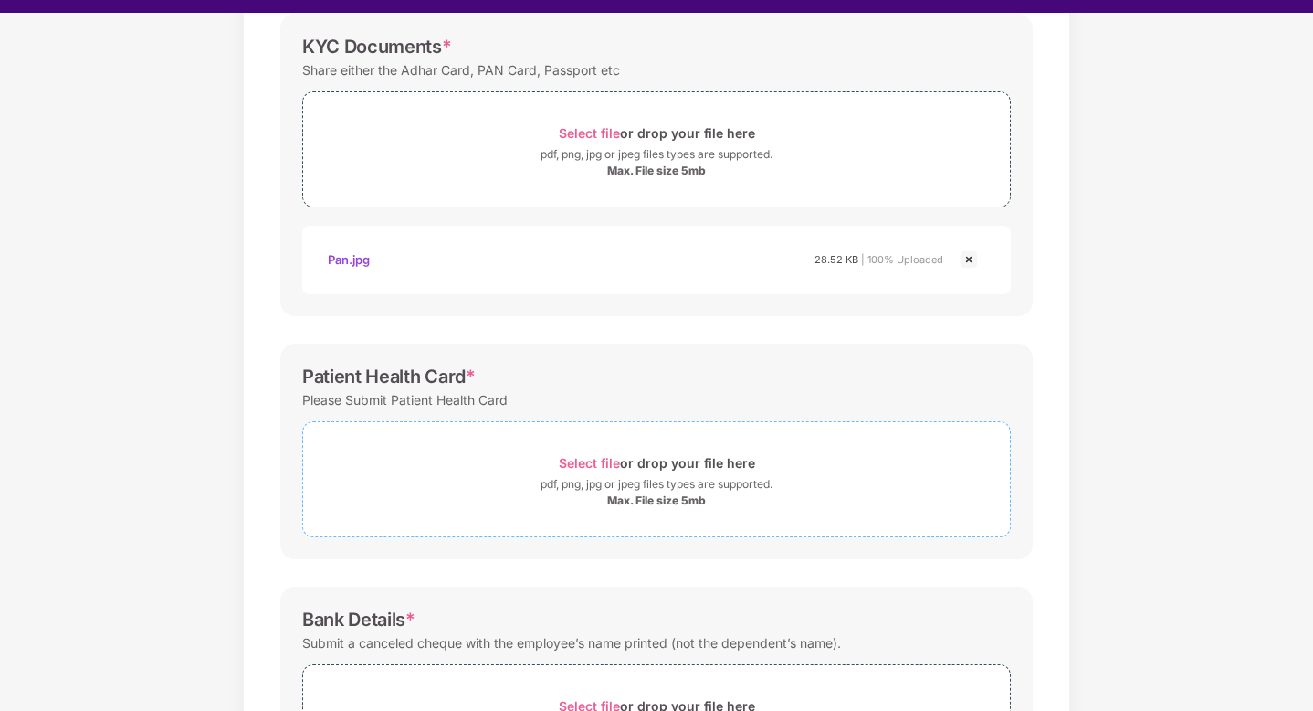
click at [625, 468] on div "Select file or drop your file here" at bounding box center [657, 462] width 196 height 25
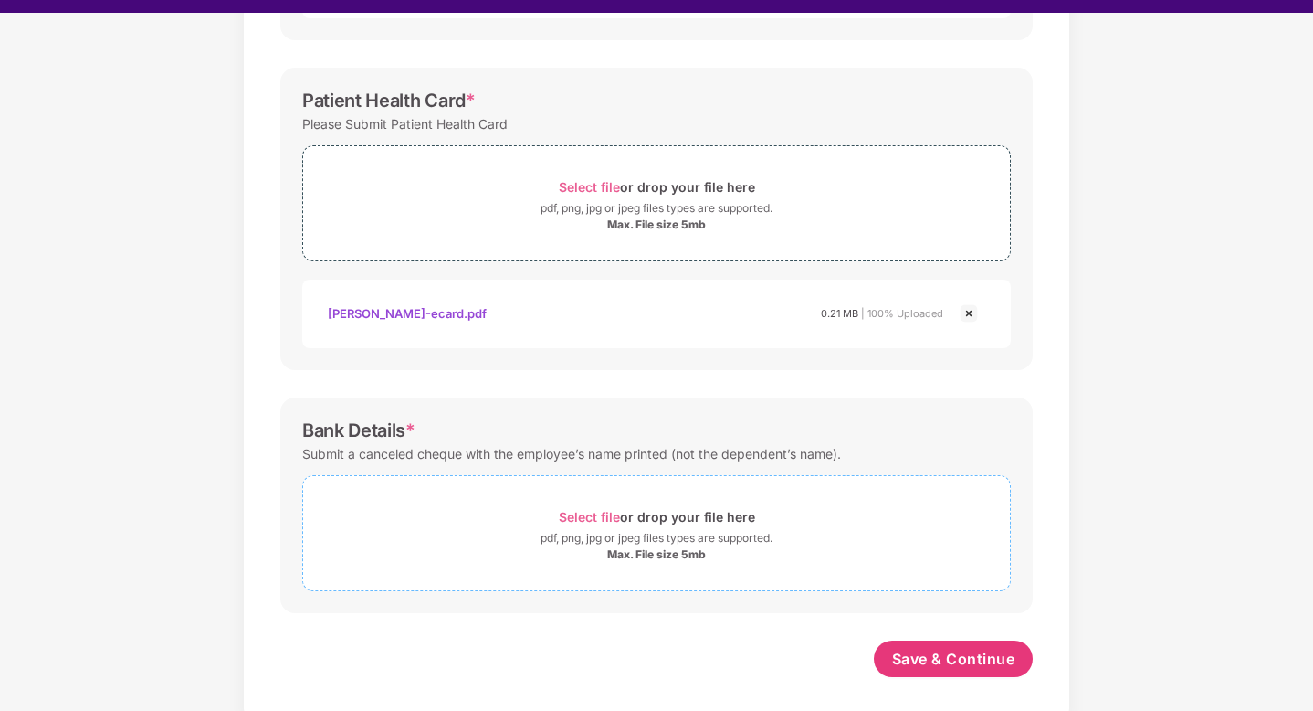
scroll to position [555, 0]
click at [646, 528] on div "Select file or drop your file here" at bounding box center [657, 516] width 196 height 25
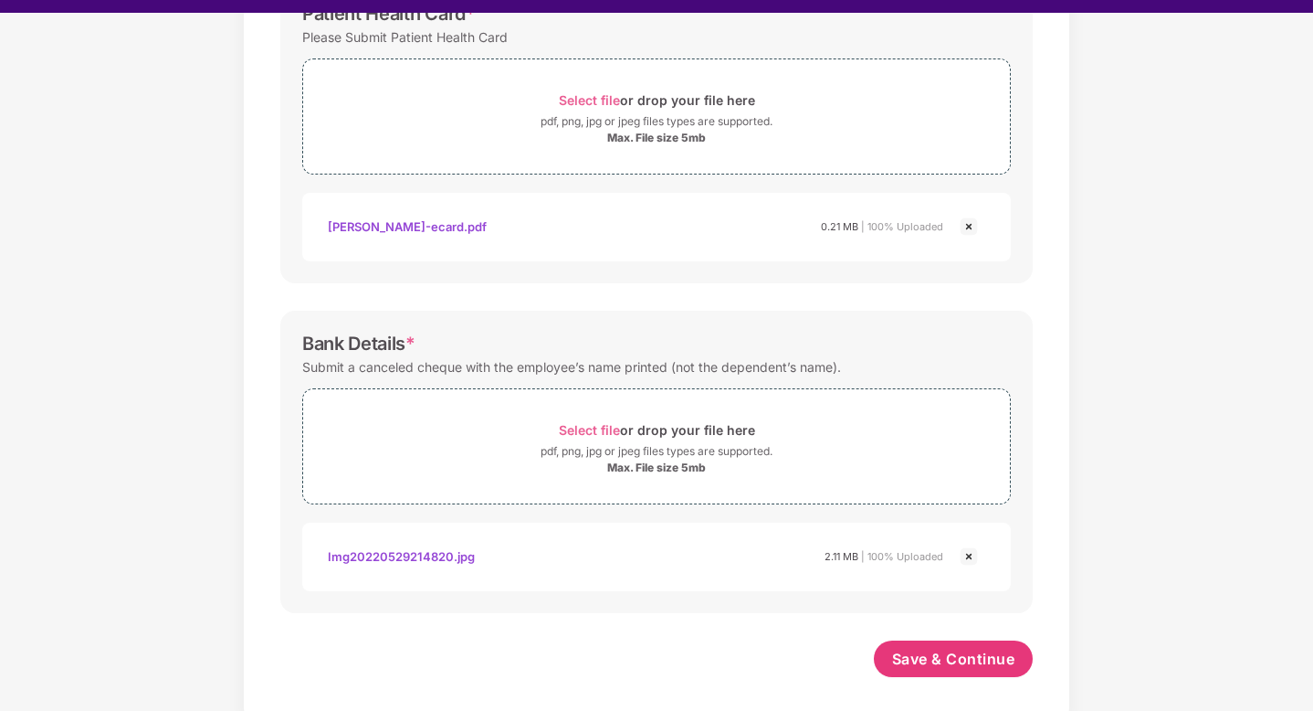
scroll to position [642, 0]
click at [934, 659] on span "Save & Continue" at bounding box center [953, 659] width 123 height 20
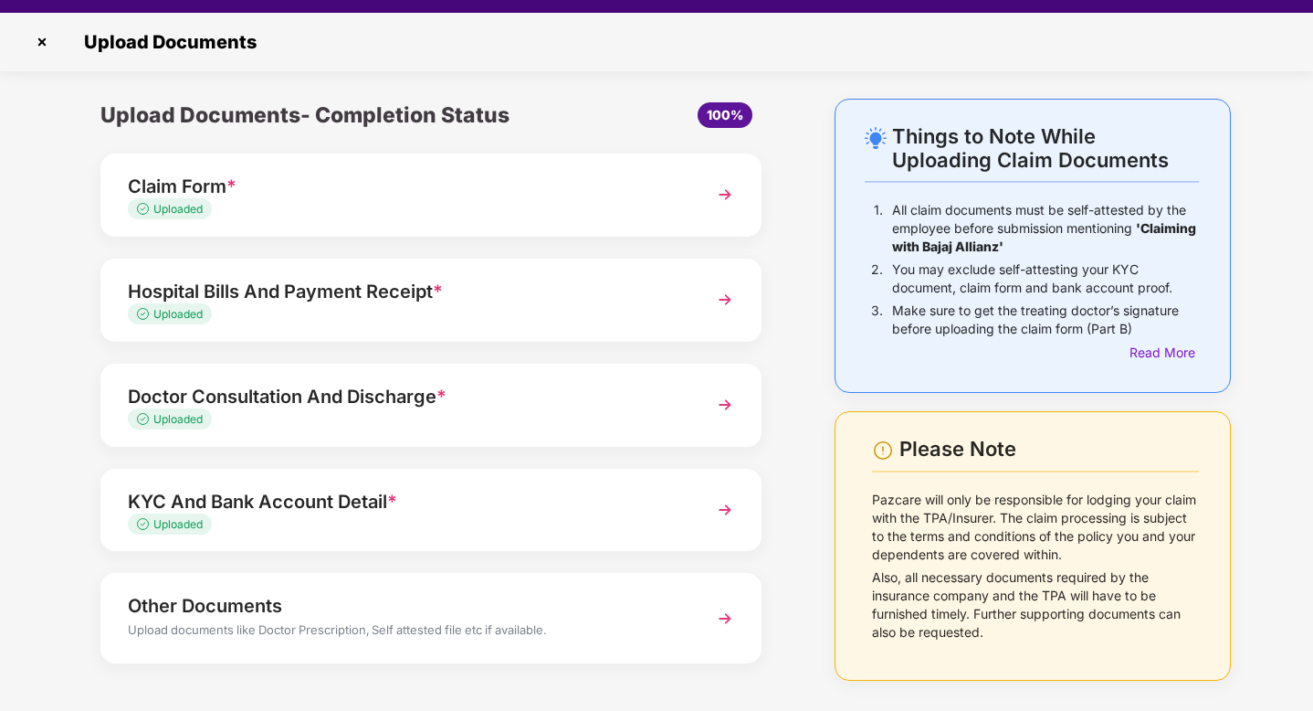
scroll to position [53, 0]
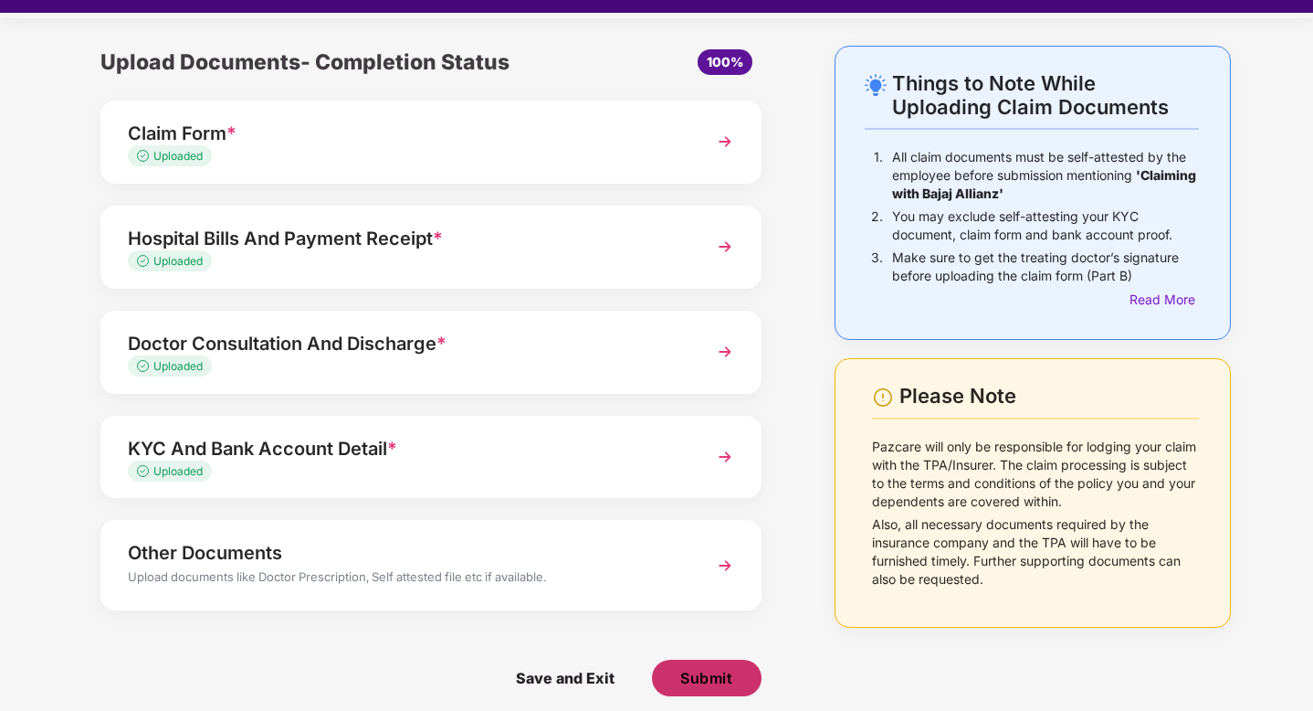
click at [706, 682] on span "Submit" at bounding box center [706, 678] width 52 height 20
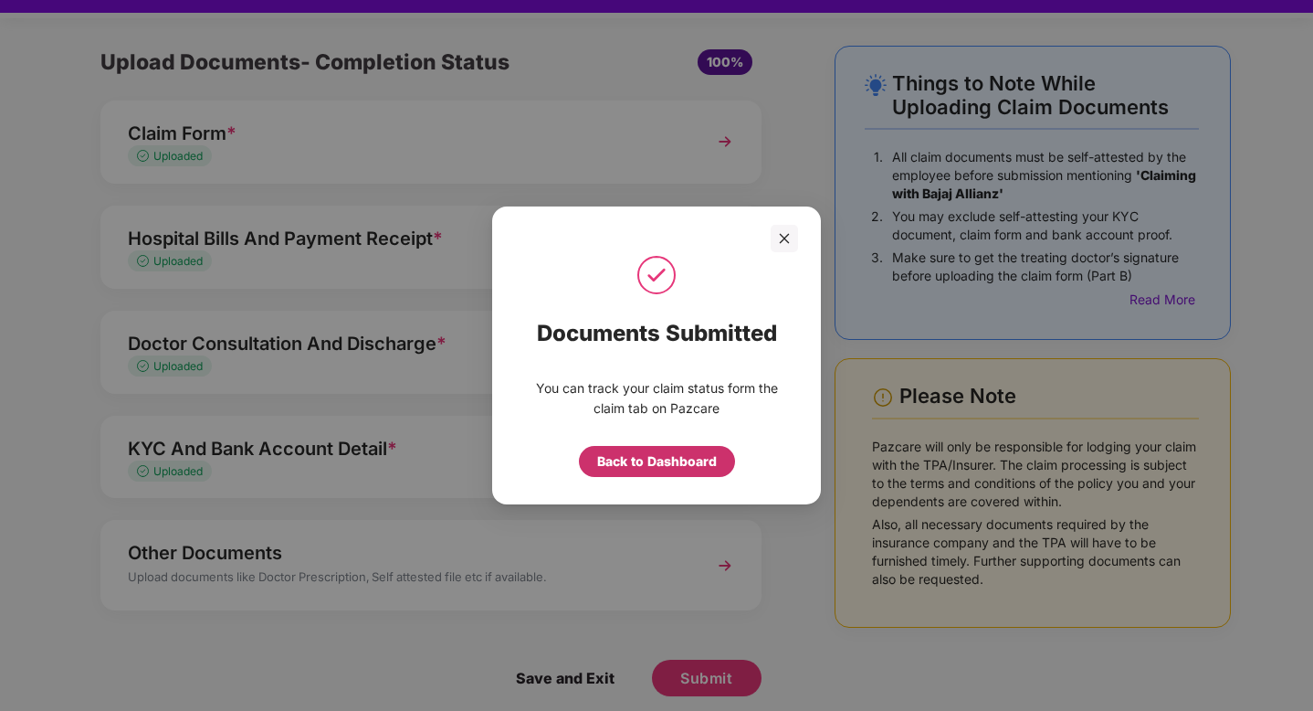
click at [650, 460] on div "Back to Dashboard" at bounding box center [657, 461] width 120 height 20
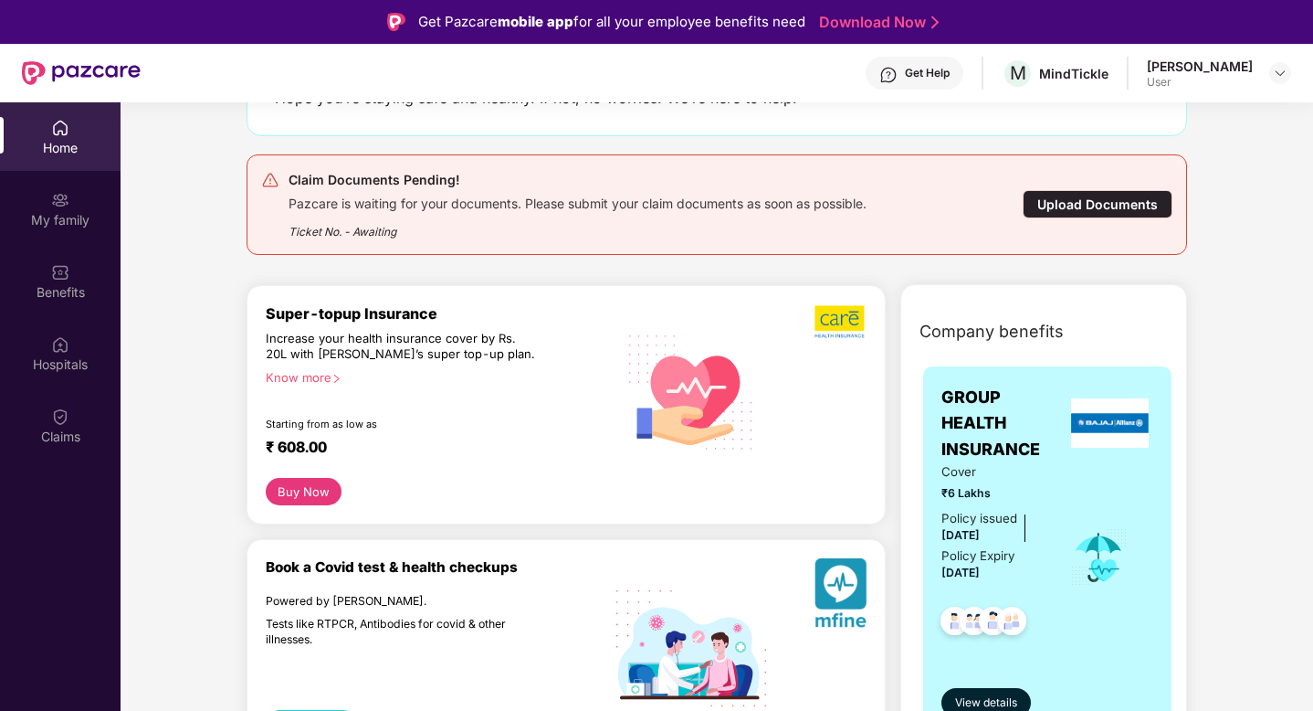
scroll to position [95, 0]
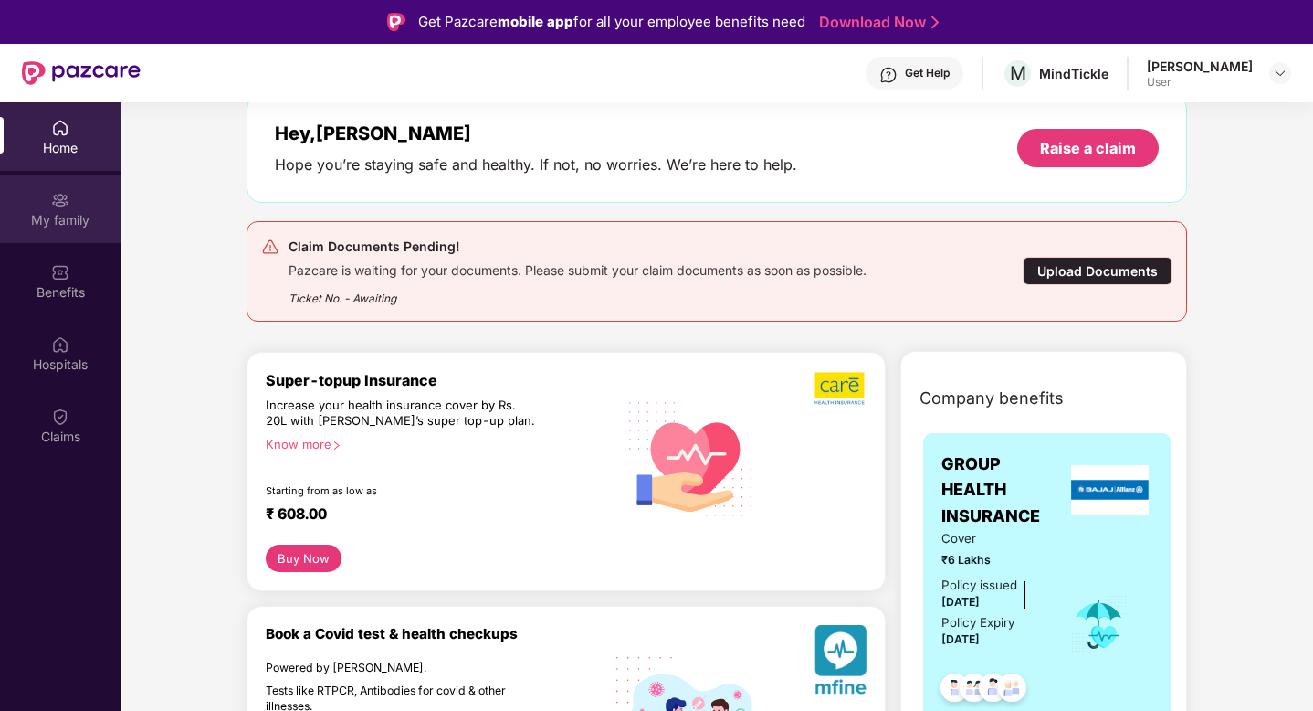
click at [66, 212] on div "My family" at bounding box center [60, 220] width 121 height 18
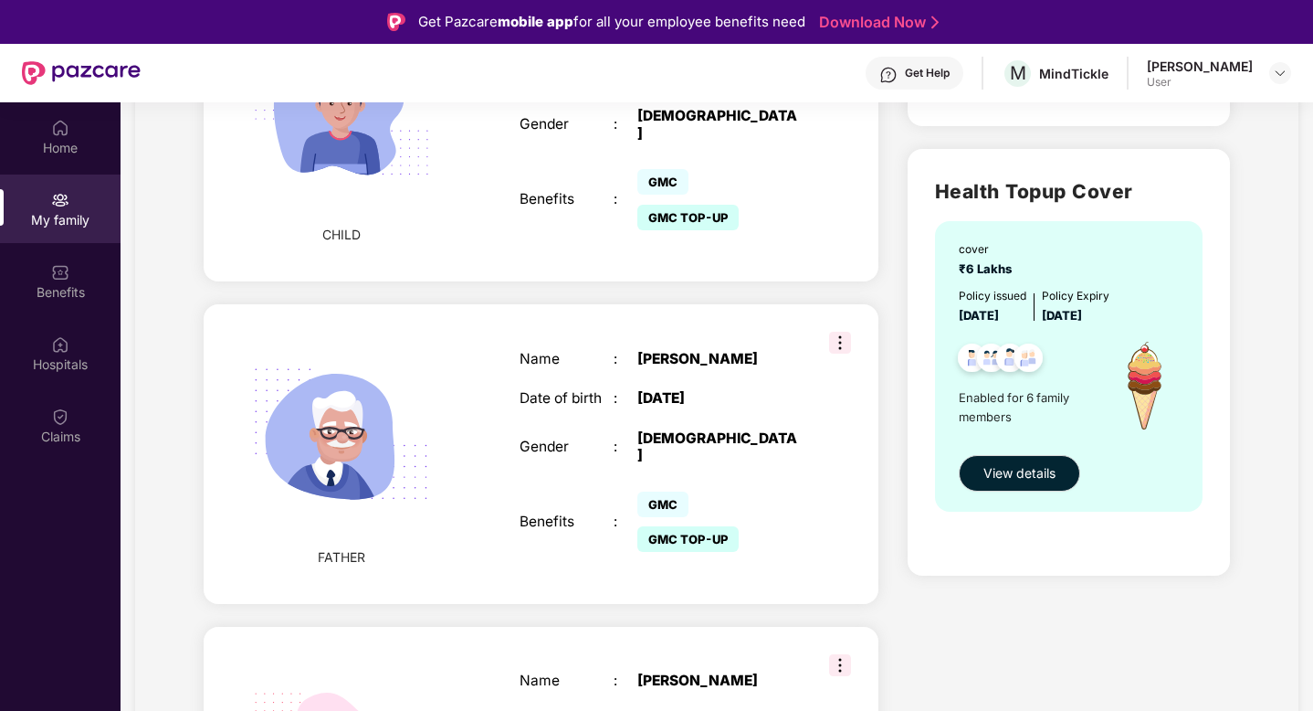
scroll to position [1430, 0]
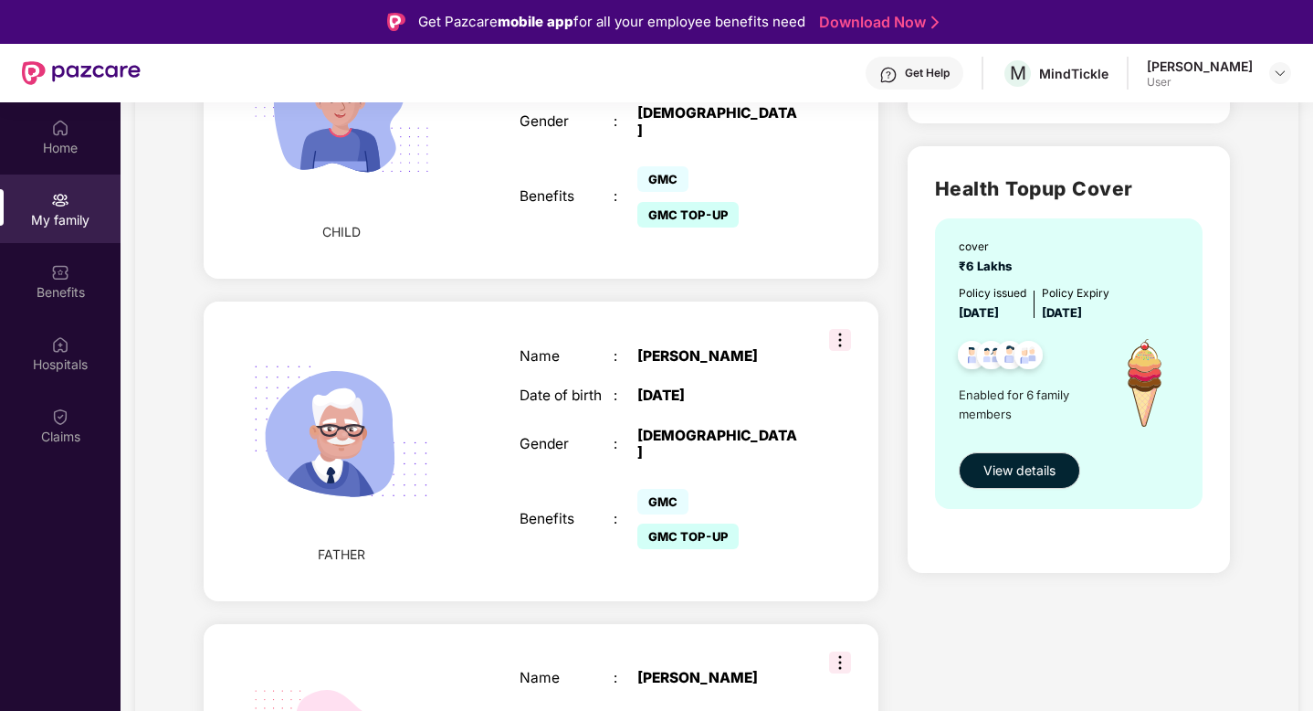
click at [843, 329] on img at bounding box center [840, 340] width 22 height 22
click at [630, 325] on div "Name : [PERSON_NAME] Date of birth : [DEMOGRAPHIC_DATA] Gender : [DEMOGRAPHIC_D…" at bounding box center [660, 451] width 319 height 252
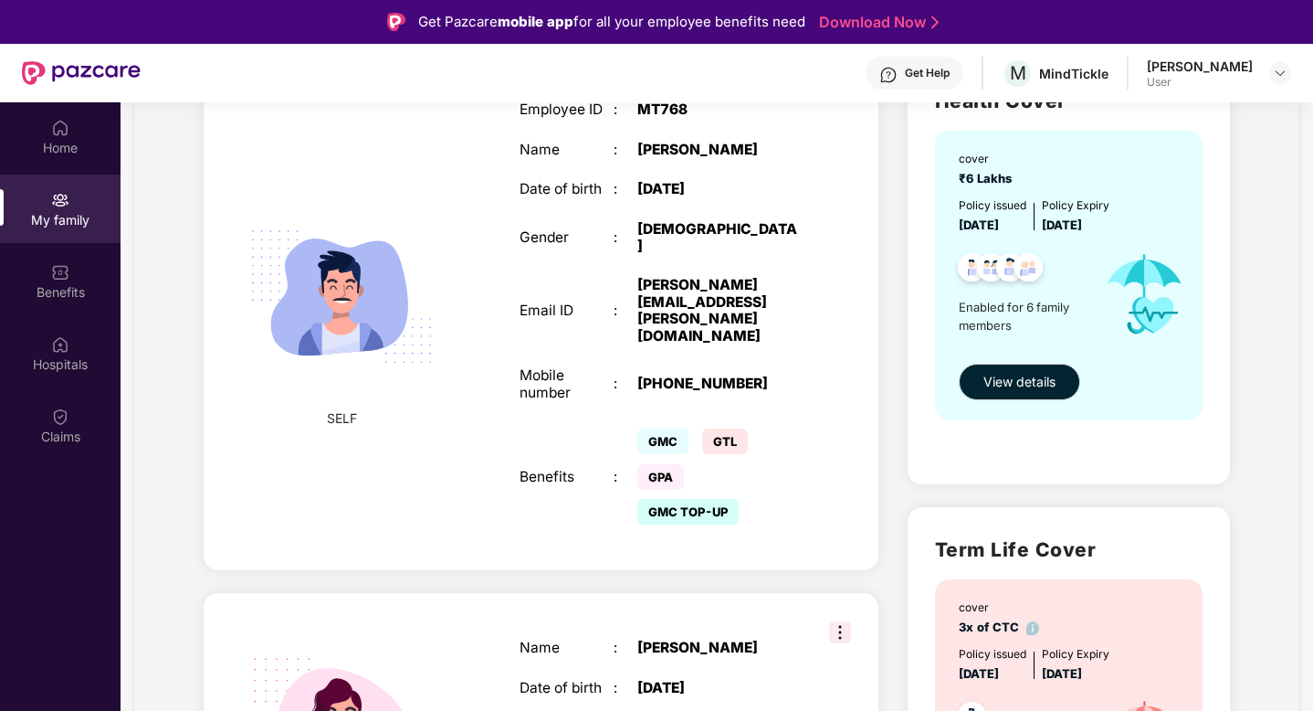
scroll to position [0, 0]
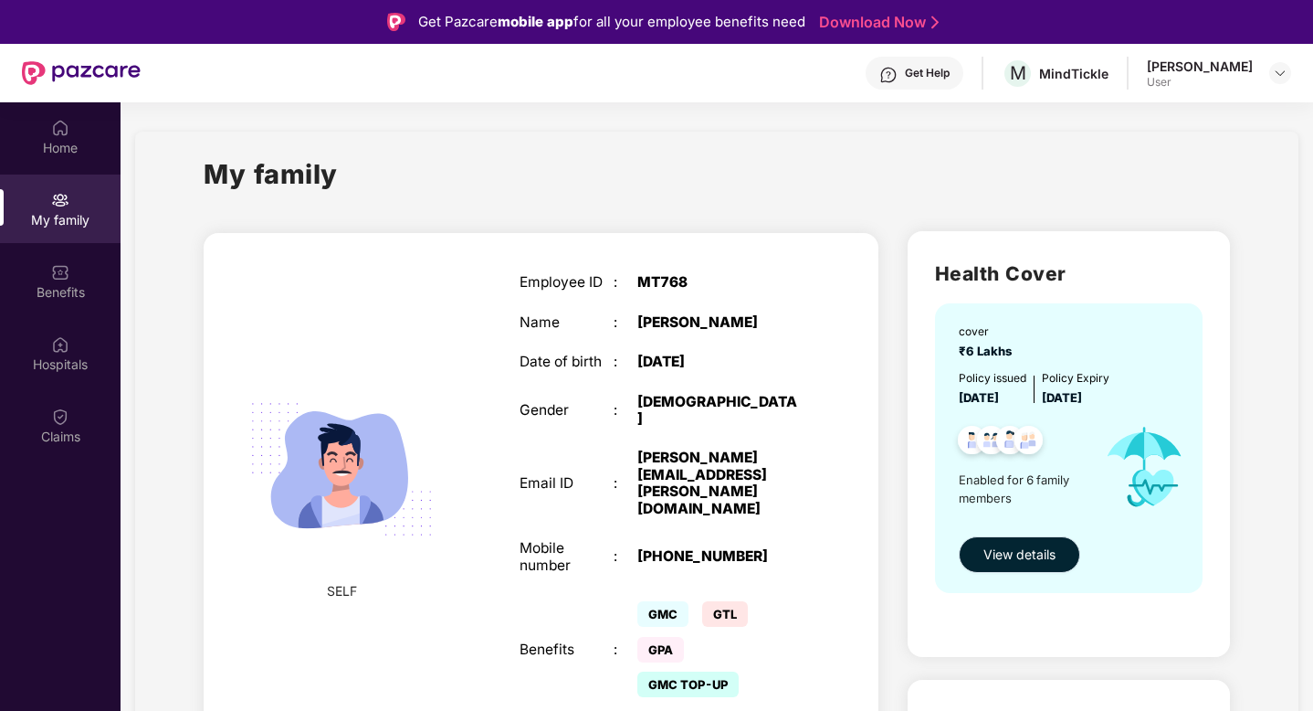
click at [1021, 561] on span "View details" at bounding box center [1020, 554] width 72 height 20
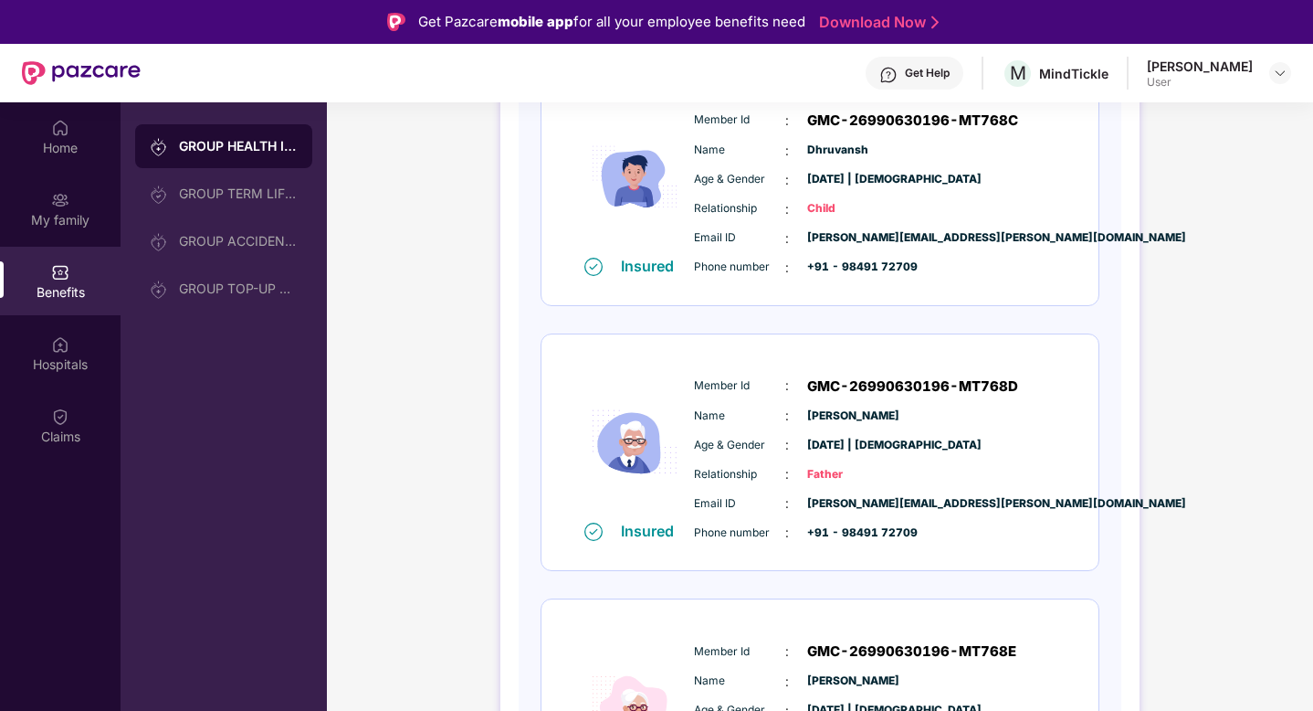
scroll to position [1110, 0]
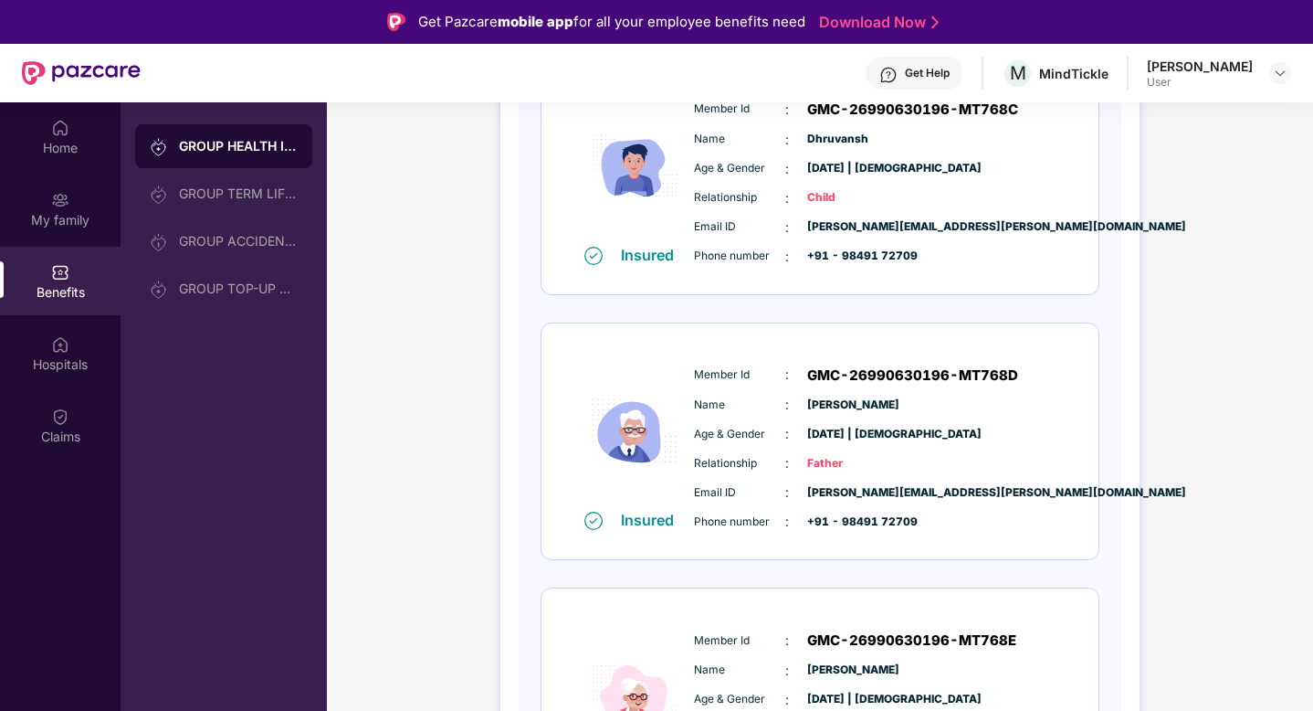
click at [823, 415] on div "Member Id : GMC-26990630196-MT768D Name : [PERSON_NAME] Age & Gender : [DATE] |…" at bounding box center [876, 448] width 372 height 186
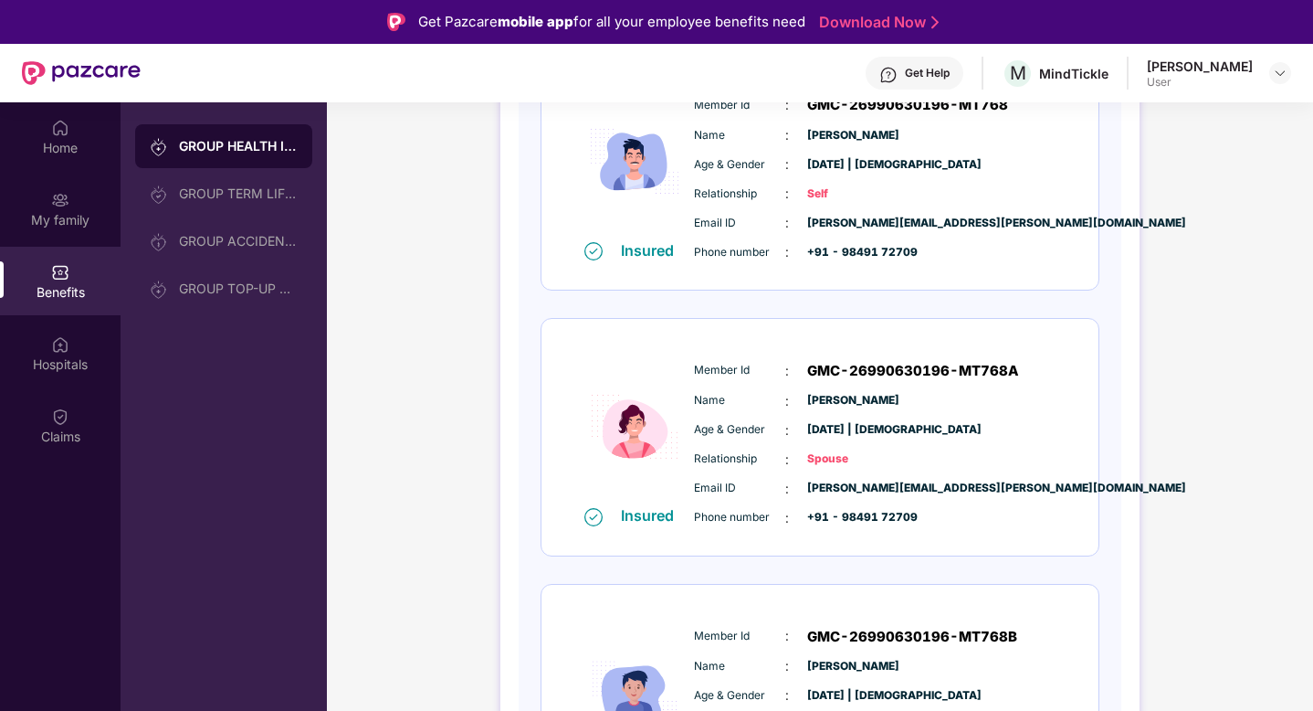
scroll to position [0, 0]
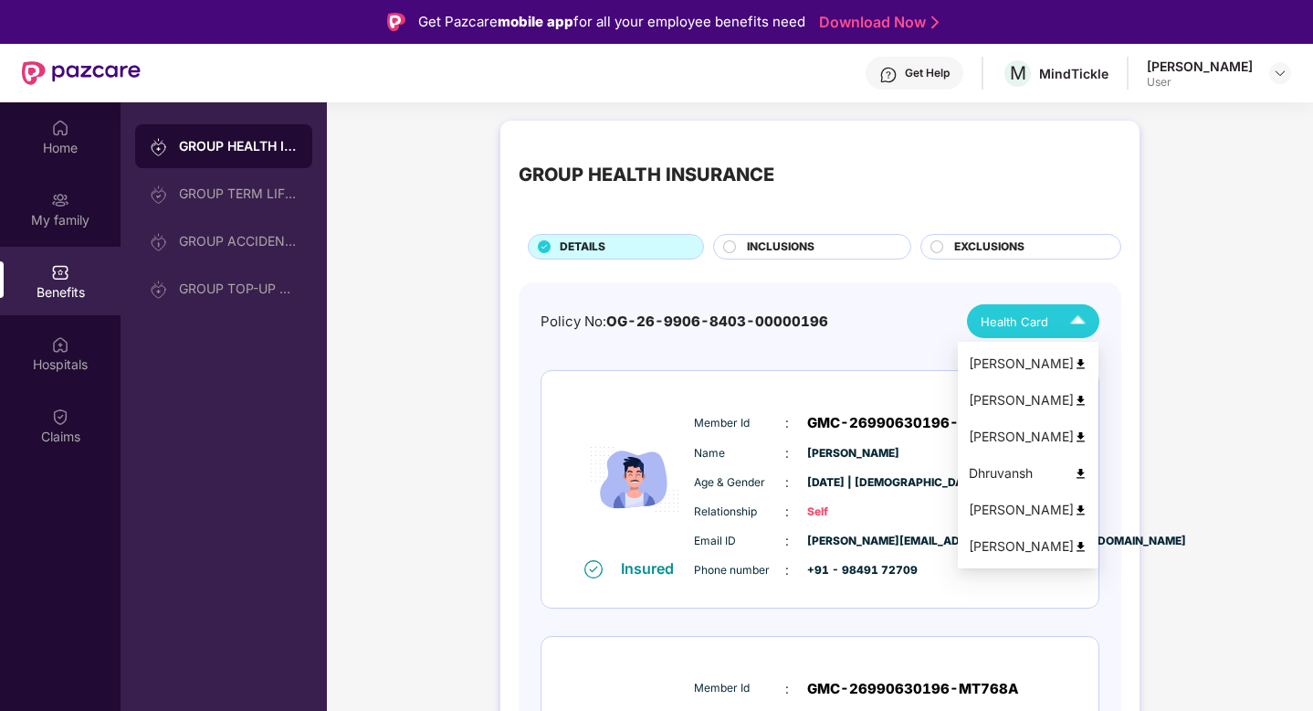
click at [1064, 319] on img at bounding box center [1078, 321] width 32 height 32
click at [1073, 318] on img at bounding box center [1078, 321] width 32 height 32
click at [1088, 509] on img at bounding box center [1081, 510] width 14 height 14
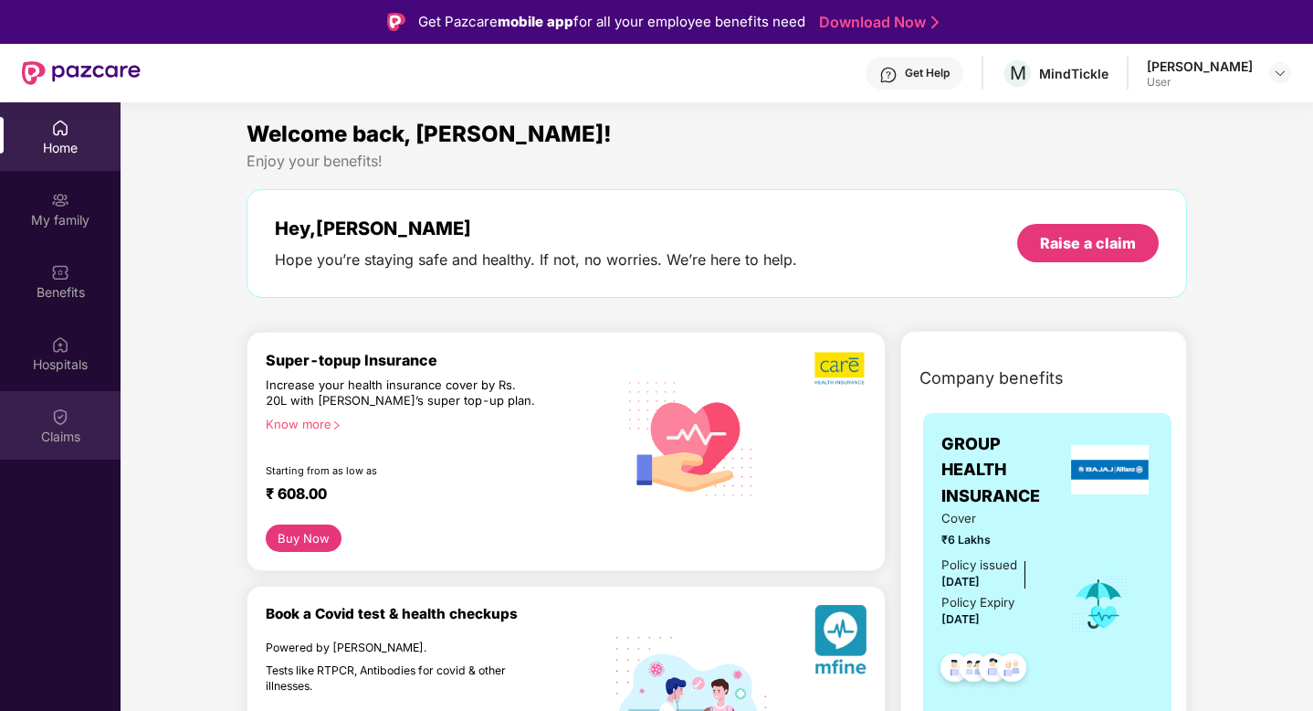
click at [69, 435] on div "Claims" at bounding box center [60, 436] width 121 height 18
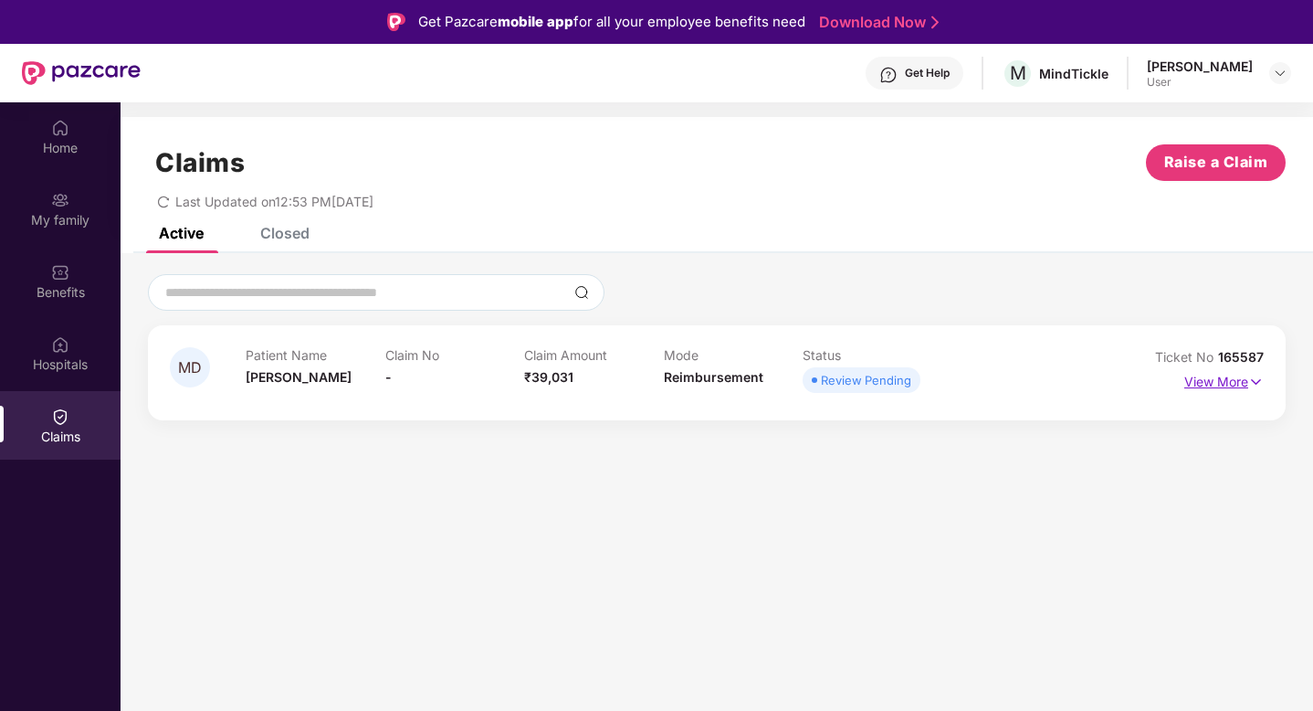
click at [1235, 383] on p "View More" at bounding box center [1224, 379] width 79 height 25
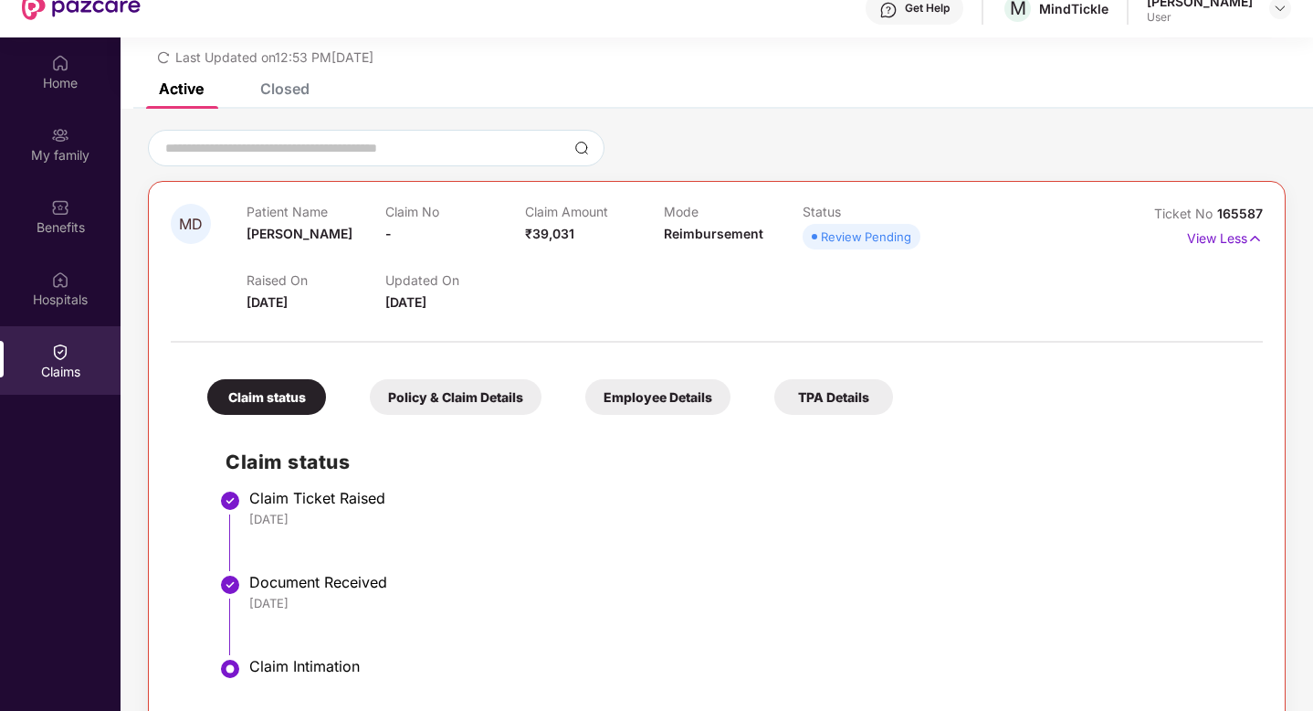
scroll to position [102, 0]
